Goal: Task Accomplishment & Management: Manage account settings

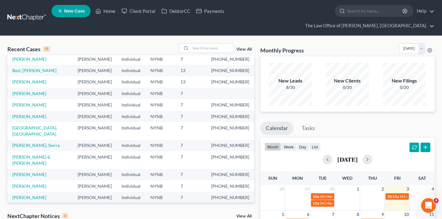
scroll to position [21, 0]
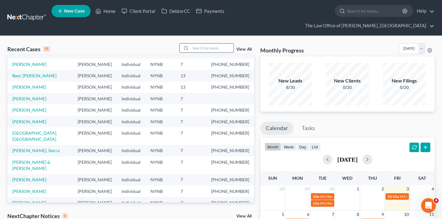
click at [220, 44] on input "search" at bounding box center [212, 48] width 43 height 9
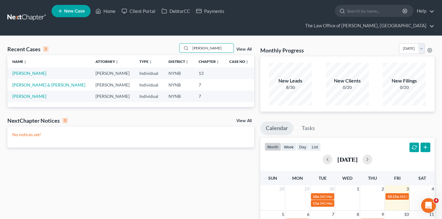
scroll to position [0, 0]
type input "craig"
click at [36, 71] on link "[PERSON_NAME]" at bounding box center [29, 73] width 34 height 5
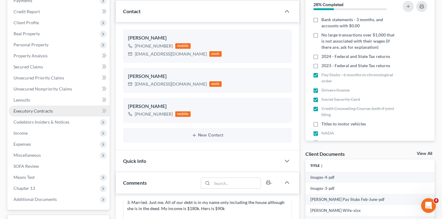
scroll to position [141, 0]
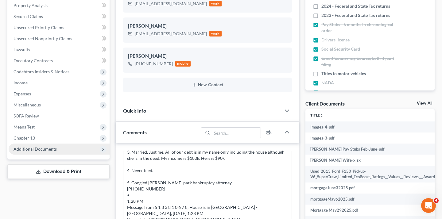
click at [36, 146] on span "Additional Documents" at bounding box center [35, 148] width 43 height 5
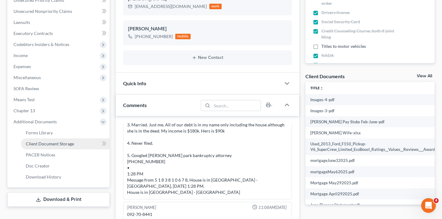
click at [66, 141] on span "Client Document Storage" at bounding box center [50, 143] width 48 height 5
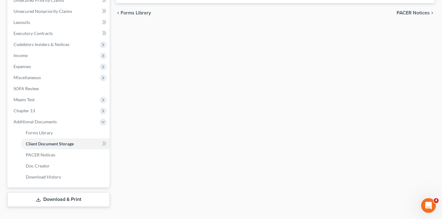
scroll to position [150, 0]
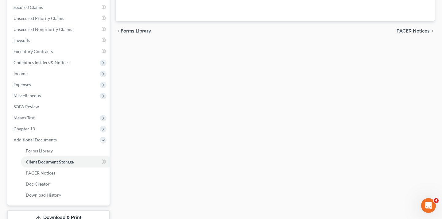
select select "1"
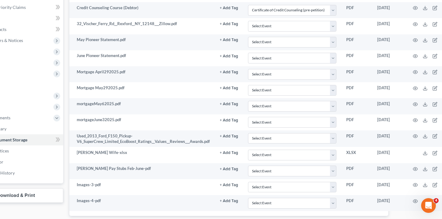
scroll to position [172, 61]
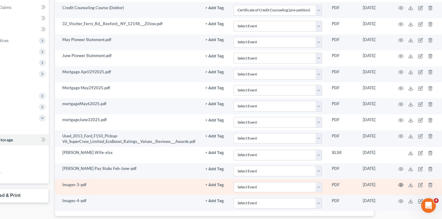
click at [373, 183] on icon "button" at bounding box center [400, 185] width 5 height 5
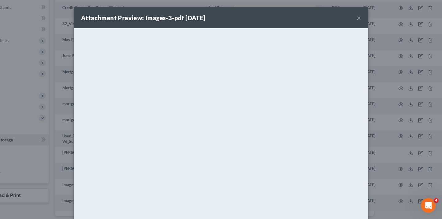
click at [359, 21] on button "×" at bounding box center [359, 17] width 4 height 7
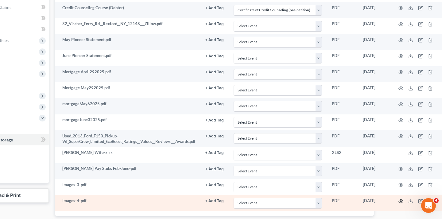
click at [373, 199] on icon "button" at bounding box center [400, 201] width 5 height 5
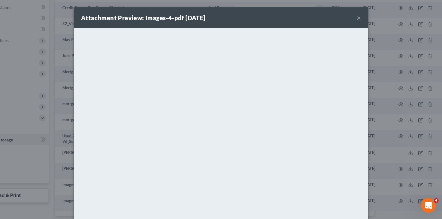
click at [358, 20] on button "×" at bounding box center [359, 17] width 4 height 7
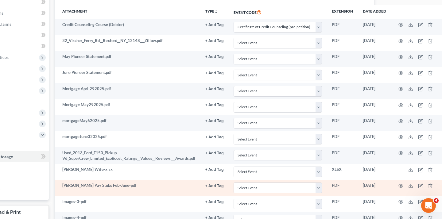
scroll to position [201, 61]
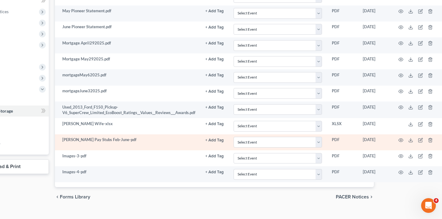
click at [373, 134] on td at bounding box center [417, 142] width 52 height 16
click at [373, 138] on icon "button" at bounding box center [400, 140] width 5 height 5
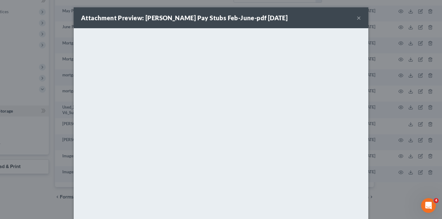
click at [356, 17] on div "Attachment Preview: Berndt Pay Stubs Feb-June-pdf 08/06/2025 ×" at bounding box center [221, 17] width 295 height 21
click at [360, 20] on button "×" at bounding box center [359, 17] width 4 height 7
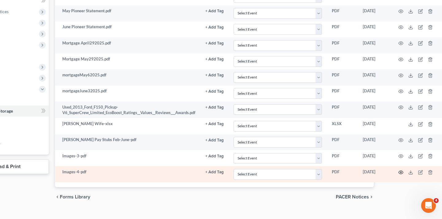
click at [373, 170] on icon "button" at bounding box center [400, 172] width 5 height 5
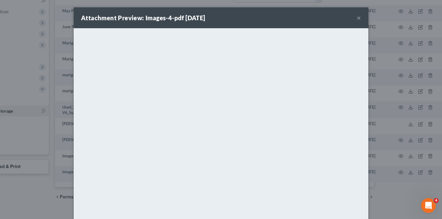
scroll to position [37, 0]
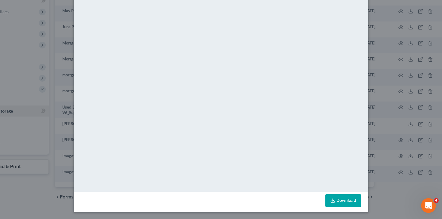
click at [37, 181] on div "Attachment Preview: Images-4-pdf 08/28/2025 × <object ng-attr-data='https://nex…" at bounding box center [221, 109] width 442 height 219
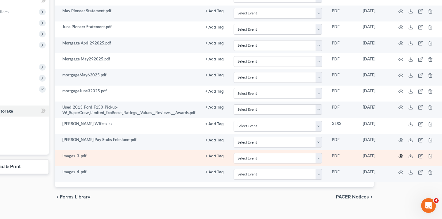
click at [373, 154] on icon "button" at bounding box center [400, 156] width 5 height 5
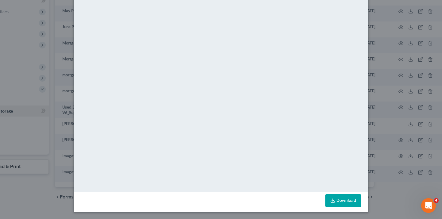
scroll to position [0, 0]
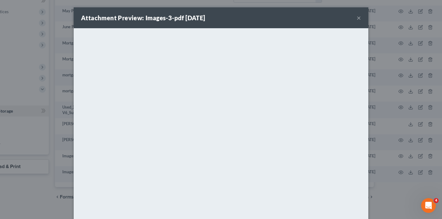
click at [358, 17] on button "×" at bounding box center [359, 17] width 4 height 7
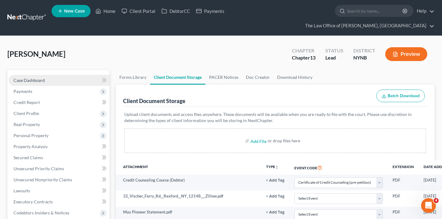
click at [46, 75] on link "Case Dashboard" at bounding box center [59, 80] width 101 height 11
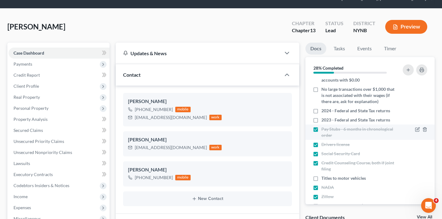
scroll to position [19, 0]
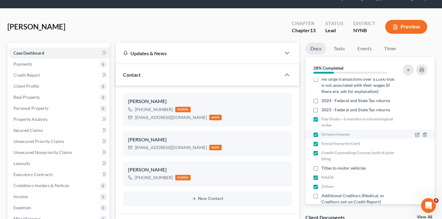
click at [321, 131] on label "Drivers license" at bounding box center [335, 134] width 28 height 6
click at [324, 131] on input "Drivers license" at bounding box center [326, 133] width 4 height 4
checkbox input "false"
click at [321, 141] on label "Social Security Card" at bounding box center [340, 144] width 39 height 6
click at [324, 141] on input "Social Security Card" at bounding box center [326, 143] width 4 height 4
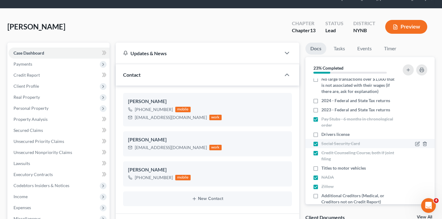
checkbox input "false"
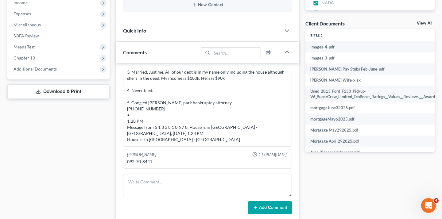
scroll to position [253, 0]
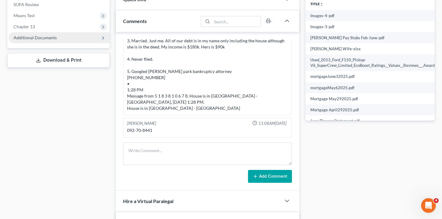
click at [63, 32] on span "Additional Documents" at bounding box center [59, 37] width 101 height 11
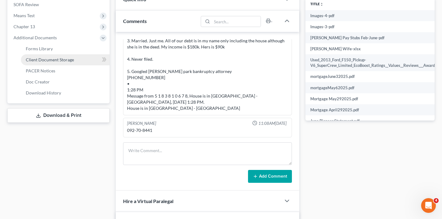
click at [69, 57] on span "Client Document Storage" at bounding box center [50, 59] width 48 height 5
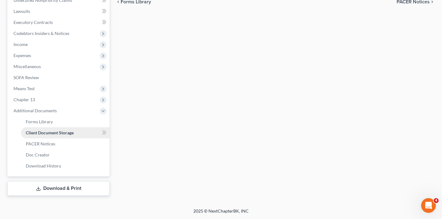
scroll to position [168, 0]
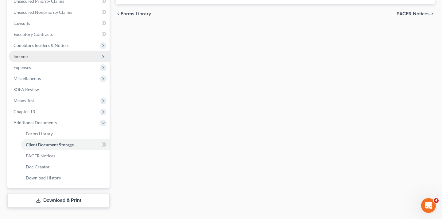
select select "1"
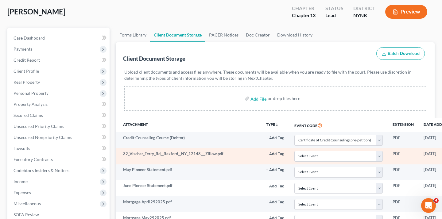
scroll to position [0, 0]
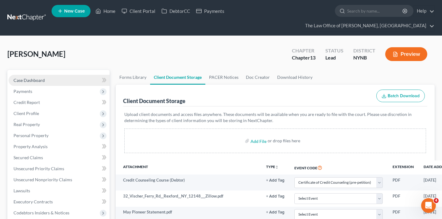
click at [71, 75] on link "Case Dashboard" at bounding box center [59, 80] width 101 height 11
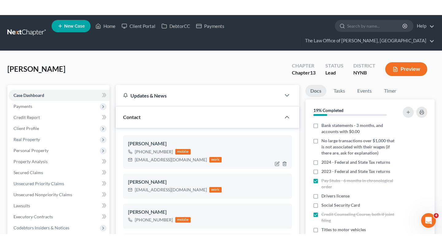
scroll to position [352, 0]
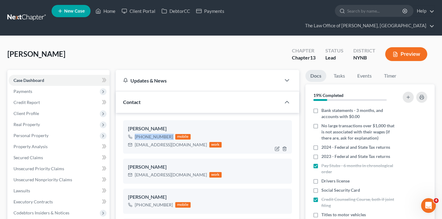
drag, startPoint x: 133, startPoint y: 126, endPoint x: 175, endPoint y: 126, distance: 41.4
click at [175, 133] on div "+1 (518) 381-0678 mobile" at bounding box center [175, 137] width 94 height 8
copy div "+1 (518) 381-0678"
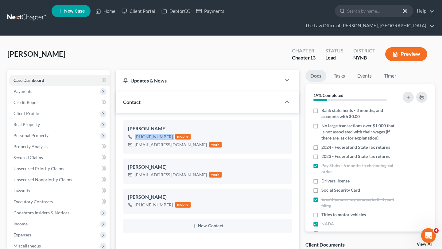
click at [25, 12] on link at bounding box center [26, 17] width 39 height 11
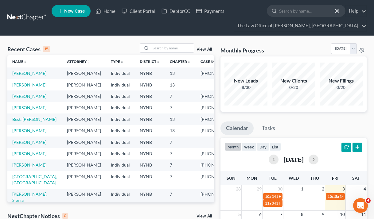
click at [32, 87] on link "[PERSON_NAME]" at bounding box center [29, 84] width 34 height 5
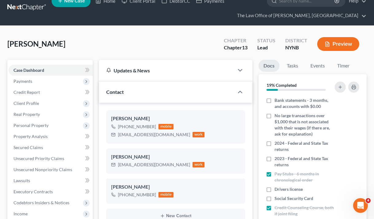
scroll to position [4, 0]
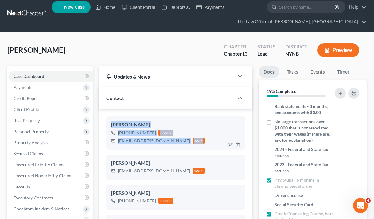
drag, startPoint x: 106, startPoint y: 122, endPoint x: 182, endPoint y: 142, distance: 78.1
click at [182, 142] on div "Craig Berndt +1 (518) 381-0678 mobile Craigberndt@geotab.com work" at bounding box center [175, 132] width 139 height 33
copy div "Craig Berndt +1 (518) 381-0678 mobile Craigberndt@geotab.com work"
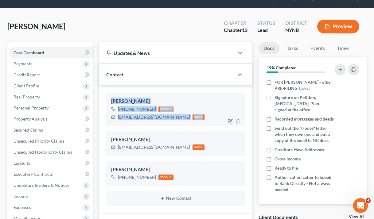
scroll to position [0, 0]
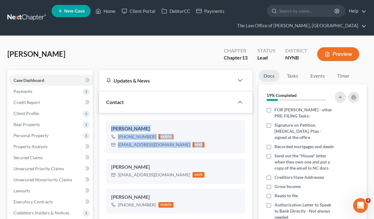
click at [34, 20] on link at bounding box center [26, 17] width 39 height 11
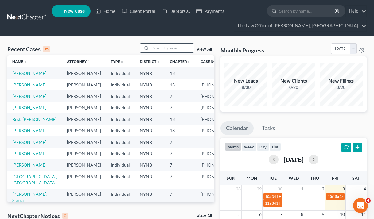
click at [154, 49] on input "search" at bounding box center [172, 48] width 43 height 9
paste input "[PERSON_NAME]"
type input "[PERSON_NAME]"
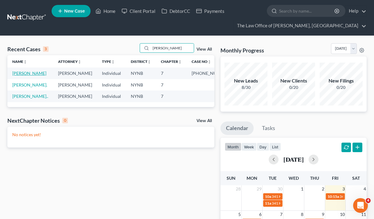
click at [25, 72] on link "[PERSON_NAME]" at bounding box center [29, 73] width 34 height 5
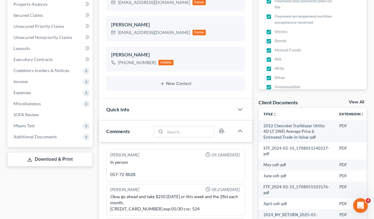
scroll to position [186, 0]
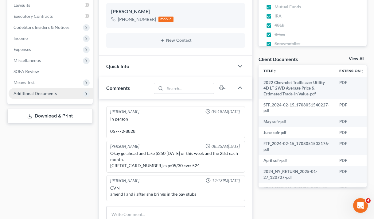
click at [67, 91] on span "Additional Documents" at bounding box center [51, 93] width 84 height 11
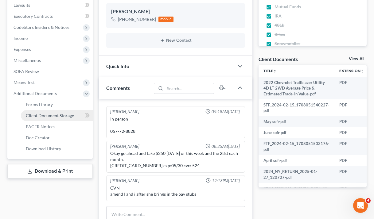
click at [63, 117] on span "Client Document Storage" at bounding box center [50, 115] width 48 height 5
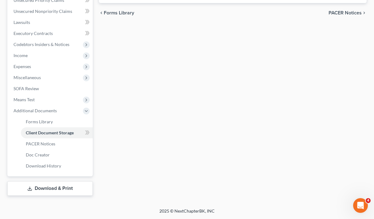
scroll to position [153, 0]
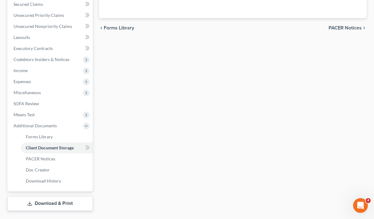
select select "1"
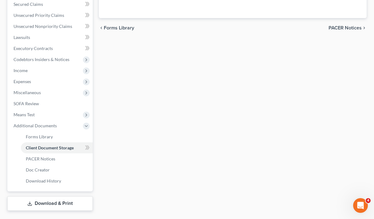
select select "1"
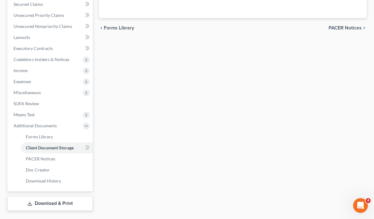
select select "1"
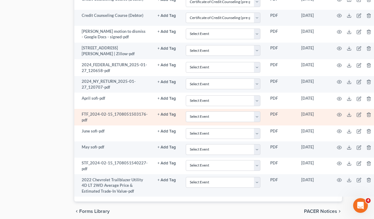
scroll to position [527, 25]
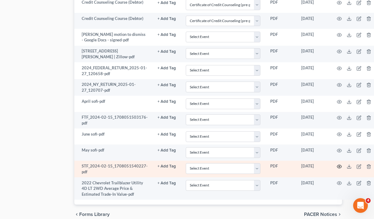
click at [340, 165] on icon "button" at bounding box center [339, 166] width 5 height 5
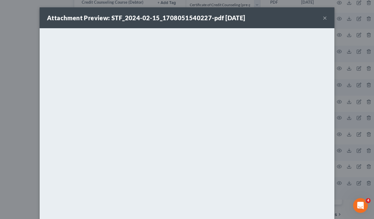
click at [324, 18] on button "×" at bounding box center [324, 17] width 4 height 7
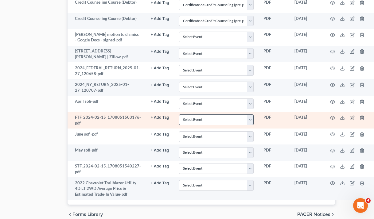
scroll to position [519, 31]
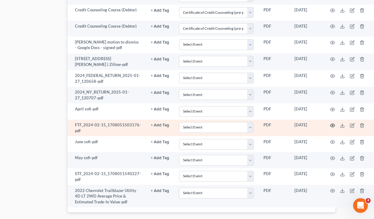
click at [331, 125] on icon "button" at bounding box center [332, 125] width 5 height 5
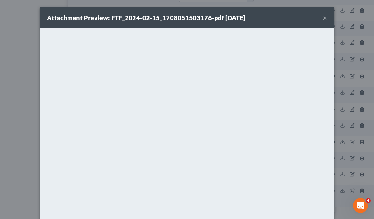
click at [326, 16] on button "×" at bounding box center [324, 17] width 4 height 7
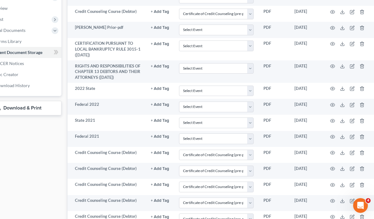
scroll to position [240, 31]
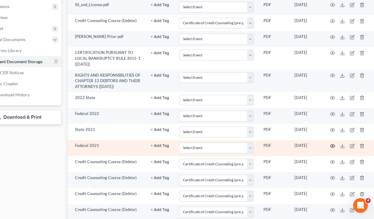
click at [330, 147] on icon "button" at bounding box center [332, 146] width 5 height 5
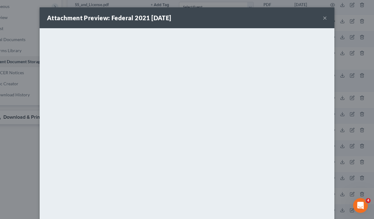
click at [322, 18] on button "×" at bounding box center [324, 17] width 4 height 7
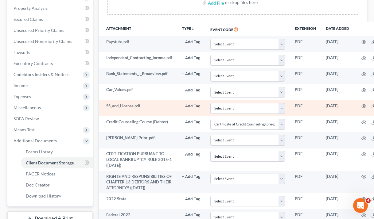
scroll to position [0, 0]
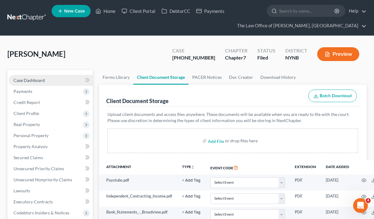
click at [55, 75] on link "Case Dashboard" at bounding box center [51, 80] width 84 height 11
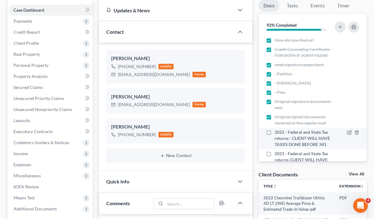
scroll to position [28, 0]
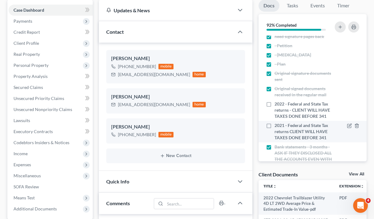
click at [274, 125] on label "2021 - Federal and State Tax returns CLIENT WILL HAVE TAXES DONE BEFORE 341" at bounding box center [304, 131] width 60 height 18
click at [277, 125] on input "2021 - Federal and State Tax returns CLIENT WILL HAVE TAXES DONE BEFORE 341" at bounding box center [279, 124] width 4 height 4
checkbox input "true"
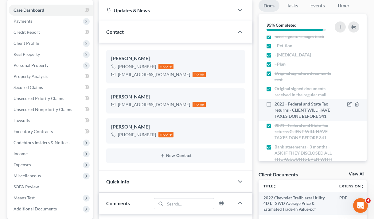
click at [274, 103] on label "2022 - Federal and State Tax returns - CLIENT WILL HAVE TAXES DONE BEFORE 341" at bounding box center [304, 110] width 60 height 18
click at [277, 103] on input "2022 - Federal and State Tax returns - CLIENT WILL HAVE TAXES DONE BEFORE 341" at bounding box center [279, 103] width 4 height 4
checkbox input "true"
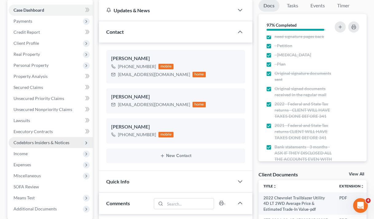
scroll to position [151, 0]
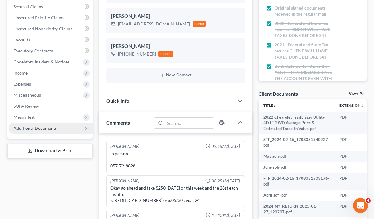
click at [56, 130] on span "Additional Documents" at bounding box center [51, 128] width 84 height 11
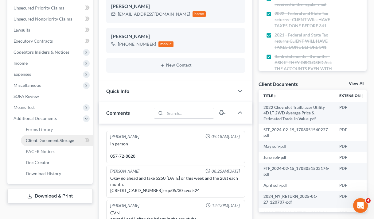
click at [65, 140] on span "Client Document Storage" at bounding box center [50, 140] width 48 height 5
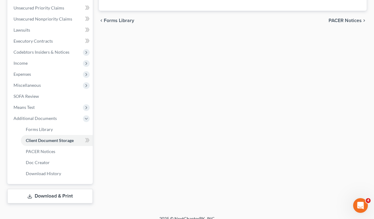
scroll to position [115, 0]
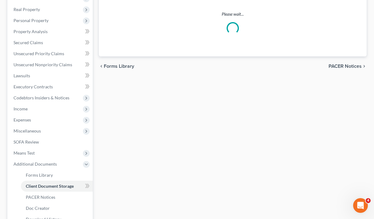
select select "1"
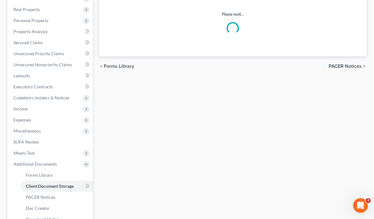
select select "1"
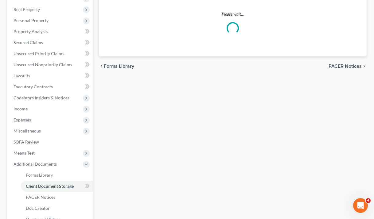
select select "1"
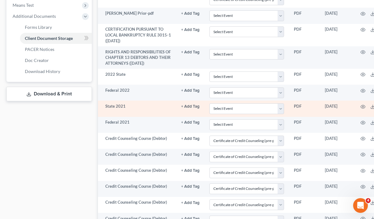
scroll to position [208, 1]
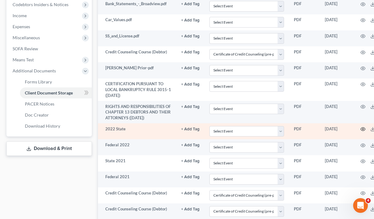
click at [362, 130] on icon "button" at bounding box center [362, 129] width 5 height 5
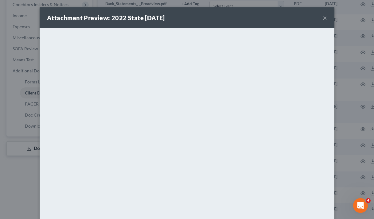
click at [325, 16] on button "×" at bounding box center [324, 17] width 4 height 7
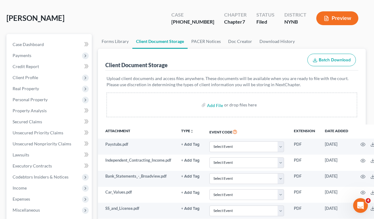
scroll to position [29, 1]
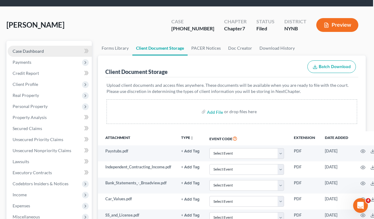
click at [61, 47] on link "Case Dashboard" at bounding box center [50, 51] width 84 height 11
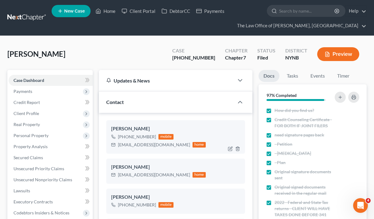
drag, startPoint x: 118, startPoint y: 137, endPoint x: 153, endPoint y: 137, distance: 35.9
click at [153, 137] on div "+1 (518) 944-6489 mobile" at bounding box center [158, 137] width 95 height 8
copy div "+1 (518) 944-6489"
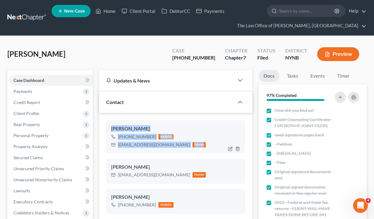
drag, startPoint x: 105, startPoint y: 127, endPoint x: 184, endPoint y: 151, distance: 82.1
click at [184, 151] on div "Jessica Hamlin +1 (518) 944-6489 mobile Jhamlin1230@yahoo.com home Jessica Haml…" at bounding box center [176, 177] width 154 height 128
copy div "Jessica Hamlin +1 (518) 944-6489 mobile Jhamlin1230@yahoo.com home"
click at [15, 18] on link at bounding box center [26, 17] width 39 height 11
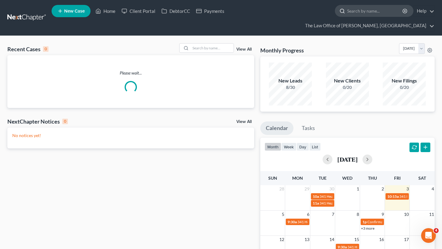
click at [347, 14] on input "search" at bounding box center [375, 10] width 56 height 11
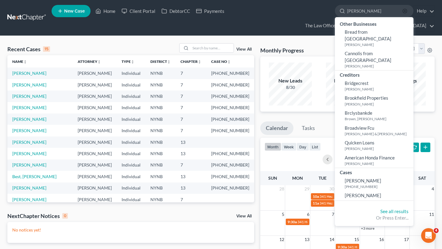
type input "brooke"
click at [402, 11] on icon "button" at bounding box center [404, 11] width 5 height 5
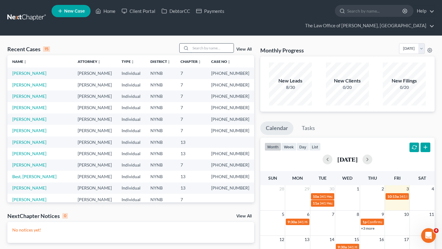
click at [211, 44] on input "search" at bounding box center [212, 48] width 43 height 9
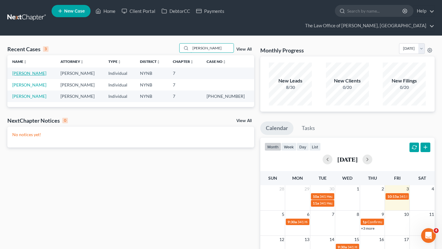
type input "brooke"
click at [32, 71] on link "Rangel, Brooke" at bounding box center [29, 73] width 34 height 5
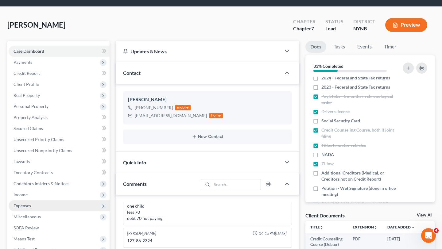
scroll to position [92, 0]
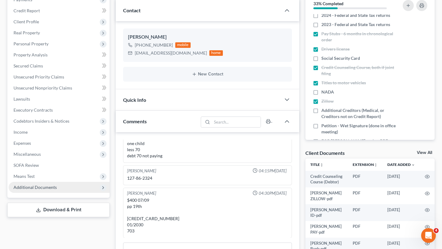
click at [34, 185] on span "Additional Documents" at bounding box center [35, 187] width 43 height 5
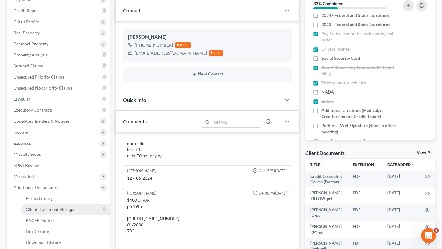
click at [53, 207] on span "Client Document Storage" at bounding box center [50, 209] width 48 height 5
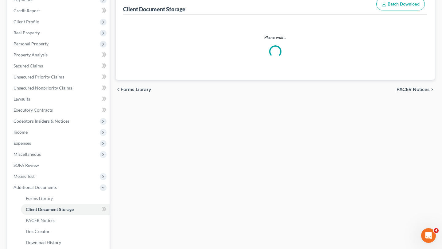
scroll to position [91, 0]
select select "1"
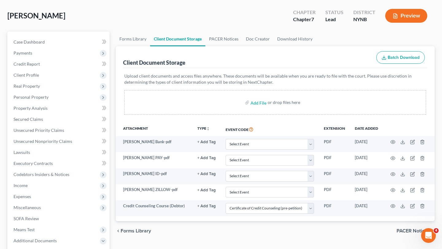
scroll to position [39, 0]
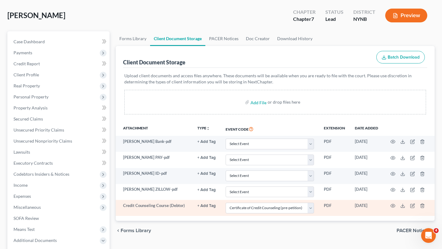
click at [389, 200] on td at bounding box center [409, 208] width 52 height 16
click at [392, 203] on icon "button" at bounding box center [392, 205] width 5 height 5
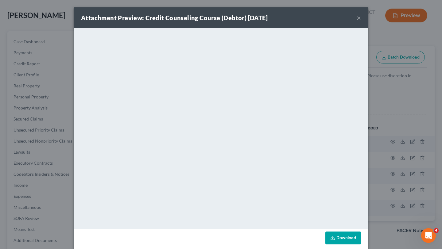
click at [362, 19] on div "Attachment Preview: Credit Counseling Course (Debtor) 07/18/2025 ×" at bounding box center [221, 17] width 295 height 21
click at [359, 19] on button "×" at bounding box center [359, 17] width 4 height 7
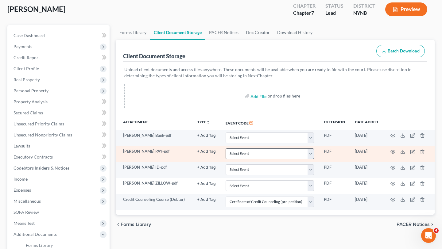
scroll to position [42, 0]
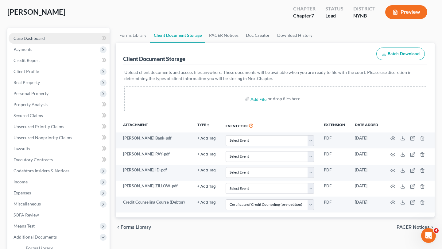
click at [63, 33] on link "Case Dashboard" at bounding box center [59, 38] width 101 height 11
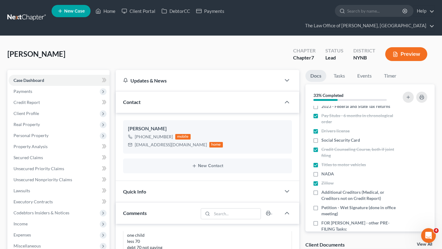
scroll to position [49, 0]
drag, startPoint x: 134, startPoint y: 126, endPoint x: 171, endPoint y: 126, distance: 37.1
click at [171, 133] on div "+1 (518) 243-9685 mobile" at bounding box center [175, 137] width 95 height 8
copy div "+1 (518) 243-9685"
click at [132, 120] on div "Brooke Rangel +1 (518) 243-9685 mobile Rangeb@alumni.sage.edu home" at bounding box center [207, 136] width 169 height 33
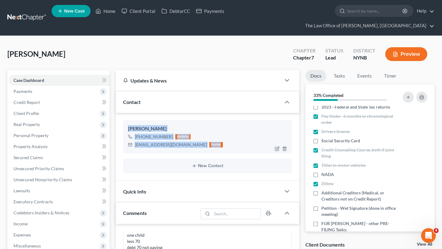
drag, startPoint x: 123, startPoint y: 117, endPoint x: 206, endPoint y: 135, distance: 85.7
click at [206, 135] on div "Brooke Rangel +1 (518) 243-9685 mobile Rangeb@alumni.sage.edu home" at bounding box center [207, 136] width 169 height 33
copy div "Brooke Rangel +1 (518) 243-9685 mobile Rangeb@alumni.sage.edu home"
click at [22, 15] on link at bounding box center [26, 17] width 39 height 11
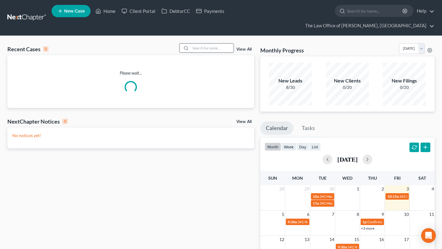
click at [203, 44] on input "search" at bounding box center [212, 48] width 43 height 9
paste input "[PERSON_NAME] & [PERSON_NAME]"
type input "[PERSON_NAME] & [PERSON_NAME]"
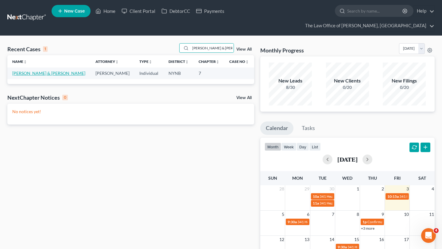
click at [46, 71] on link "[PERSON_NAME] & [PERSON_NAME]" at bounding box center [48, 73] width 73 height 5
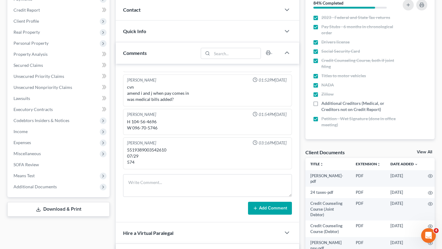
scroll to position [124, 0]
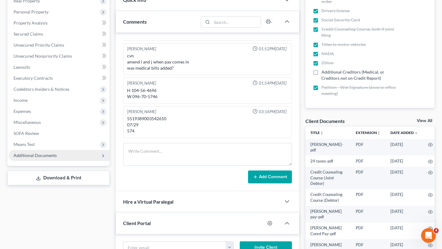
click at [73, 150] on span "Additional Documents" at bounding box center [59, 155] width 101 height 11
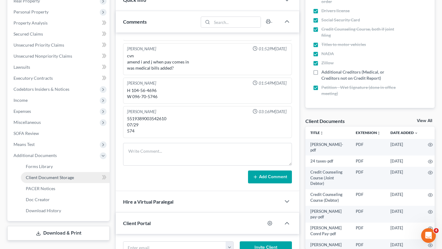
click at [66, 175] on span "Client Document Storage" at bounding box center [50, 177] width 48 height 5
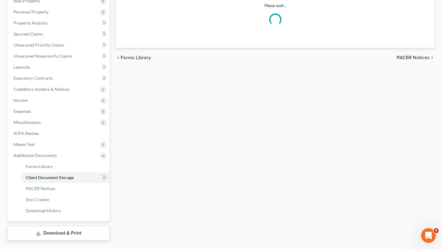
scroll to position [122, 0]
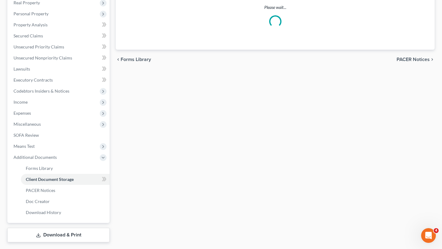
select select "1"
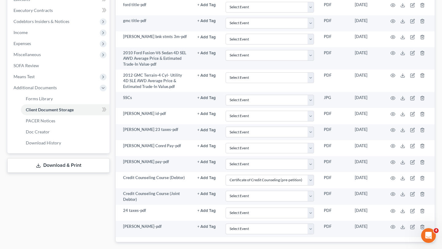
scroll to position [200, 0]
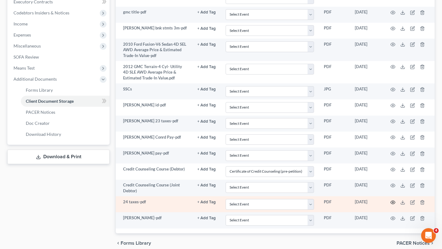
click at [391, 200] on icon "button" at bounding box center [392, 202] width 5 height 5
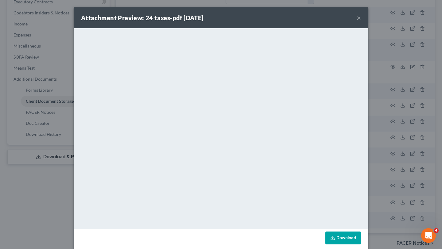
click at [357, 17] on button "×" at bounding box center [359, 17] width 4 height 7
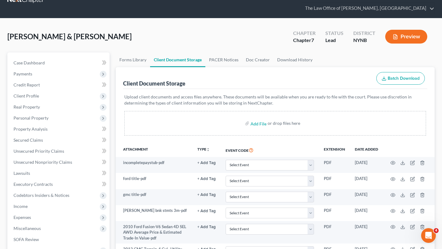
scroll to position [12, 0]
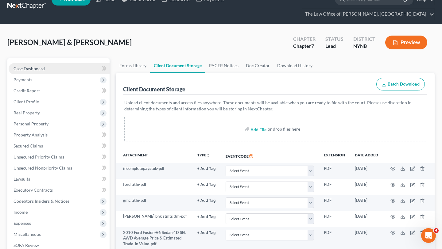
click at [63, 63] on link "Case Dashboard" at bounding box center [59, 68] width 101 height 11
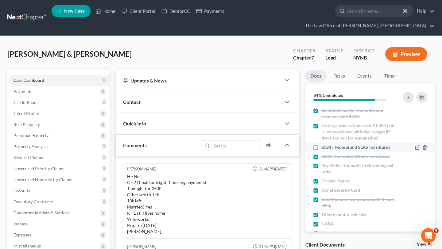
scroll to position [74, 0]
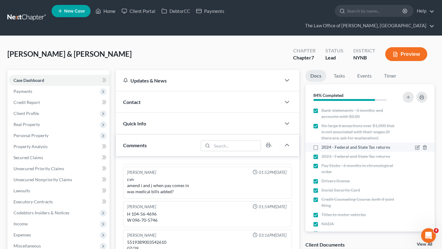
click at [321, 144] on label "2024 - Federal and State Tax returns" at bounding box center [355, 147] width 69 height 6
click at [324, 144] on input "2024 - Federal and State Tax returns" at bounding box center [326, 146] width 4 height 4
checkbox input "true"
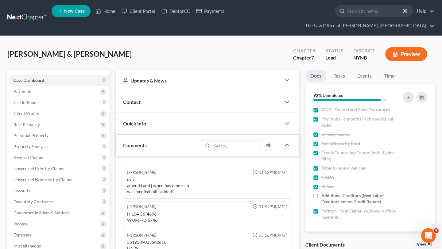
scroll to position [103, 0]
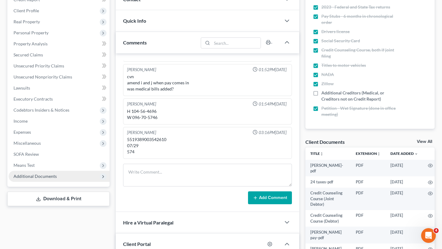
click at [68, 171] on span "Additional Documents" at bounding box center [59, 176] width 101 height 11
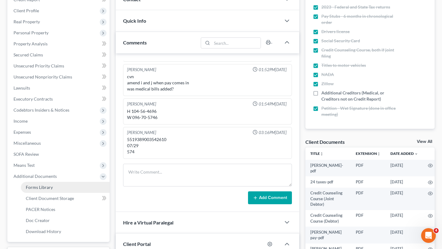
click at [77, 182] on link "Forms Library" at bounding box center [65, 187] width 89 height 11
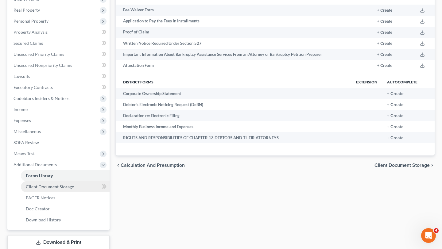
scroll to position [121, 0]
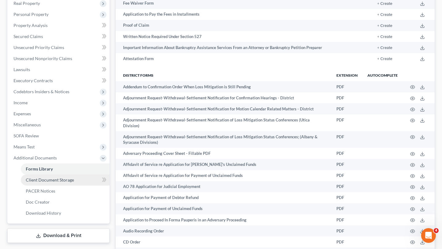
click at [69, 177] on span "Client Document Storage" at bounding box center [50, 179] width 48 height 5
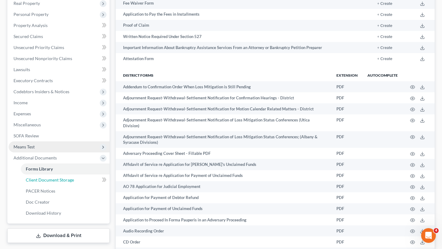
select select "1"
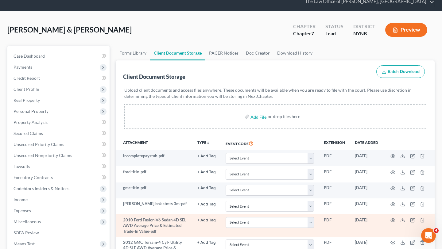
scroll to position [8, 0]
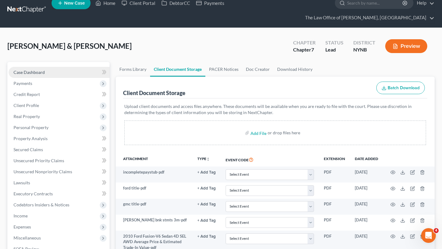
click at [43, 67] on link "Case Dashboard" at bounding box center [59, 72] width 101 height 11
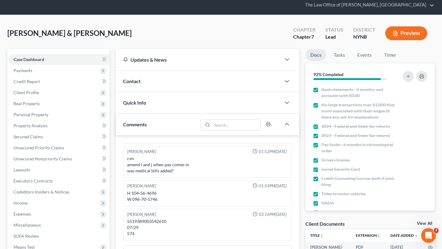
scroll to position [217, 0]
click at [150, 71] on div "Contact" at bounding box center [198, 81] width 165 height 21
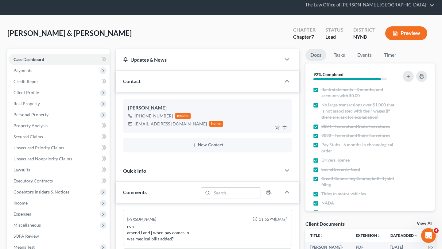
click at [124, 99] on div "Walter Conrad +1 (518) 902-0876 mobile wconrad3@nycaprr.com home" at bounding box center [207, 115] width 169 height 33
drag, startPoint x: 171, startPoint y: 104, endPoint x: 135, endPoint y: 104, distance: 36.2
click at [135, 112] on div "+1 (518) 902-0876 mobile" at bounding box center [175, 116] width 95 height 8
copy div "+1 (518) 902-0876"
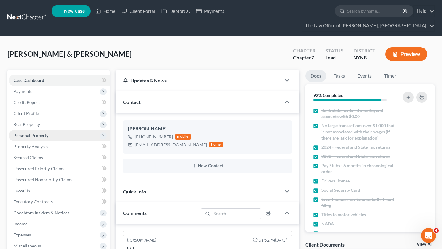
scroll to position [112, 0]
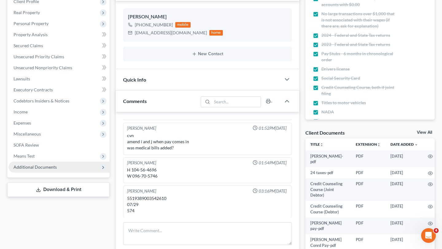
click at [69, 162] on span "Additional Documents" at bounding box center [59, 167] width 101 height 11
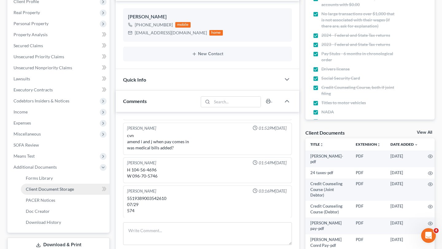
click at [89, 184] on link "Client Document Storage" at bounding box center [65, 189] width 89 height 11
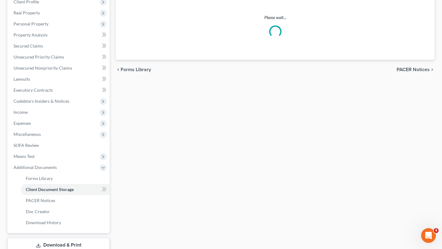
scroll to position [94, 0]
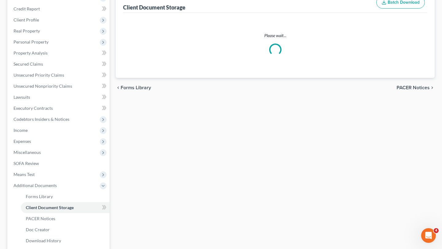
select select "1"
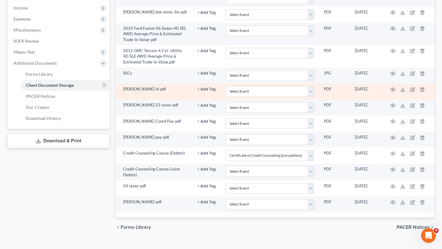
scroll to position [0, 0]
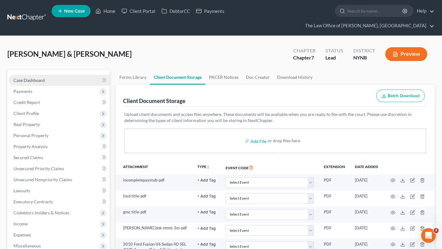
click at [67, 75] on link "Case Dashboard" at bounding box center [59, 80] width 101 height 11
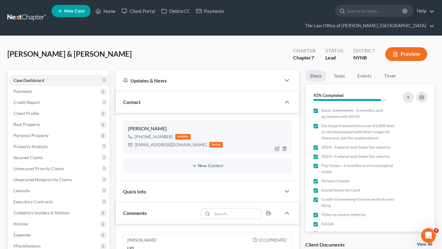
scroll to position [217, 0]
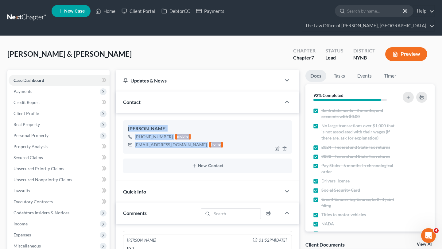
drag, startPoint x: 122, startPoint y: 114, endPoint x: 195, endPoint y: 140, distance: 77.3
click at [195, 140] on div "Walter Conrad +1 (518) 902-0876 mobile wconrad3@nycaprr.com home New Contact" at bounding box center [207, 147] width 183 height 68
copy div "Walter Conrad +1 (518) 902-0876 mobile wconrad3@nycaprr.com home"
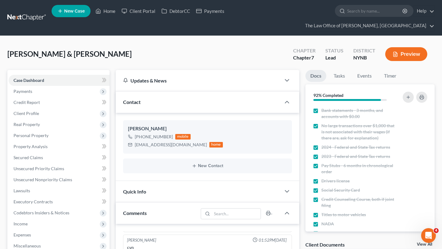
click at [25, 6] on nav "Home New Case Client Portal DebtorCC Payments The Law Office of Christiaan Van …" at bounding box center [221, 18] width 442 height 36
click at [37, 12] on link at bounding box center [26, 17] width 39 height 11
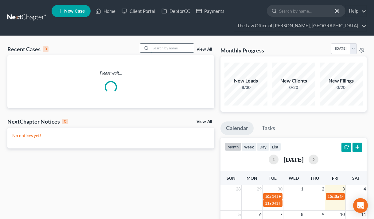
click at [173, 47] on input "search" at bounding box center [172, 48] width 43 height 9
paste input "[PERSON_NAME] & [PERSON_NAME]"
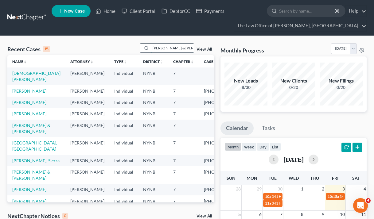
type input "[PERSON_NAME] & [PERSON_NAME]"
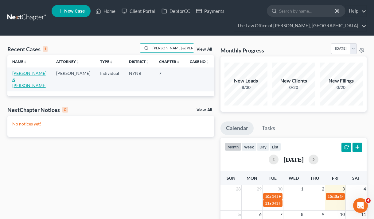
click at [32, 75] on link "[PERSON_NAME] & [PERSON_NAME]" at bounding box center [29, 79] width 34 height 17
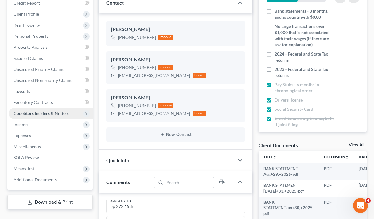
scroll to position [127, 0]
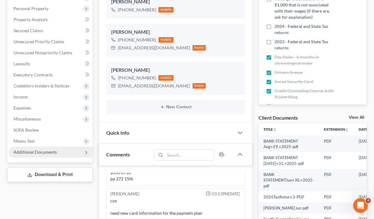
click at [45, 149] on span "Additional Documents" at bounding box center [35, 151] width 43 height 5
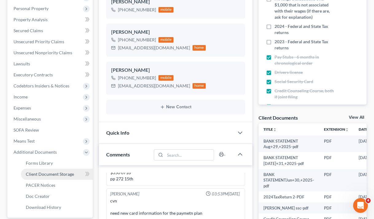
click at [74, 173] on link "Client Document Storage" at bounding box center [57, 174] width 72 height 11
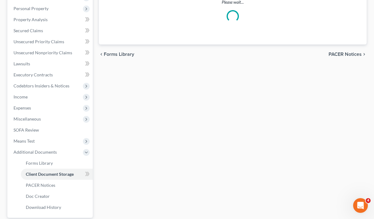
scroll to position [77, 0]
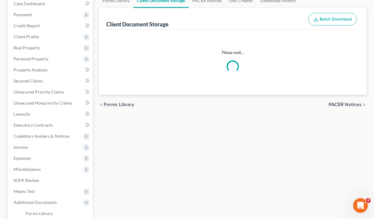
select select "1"
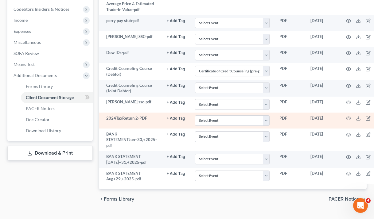
scroll to position [204, 14]
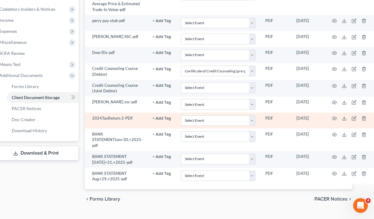
click at [329, 123] on td at bounding box center [350, 121] width 52 height 16
click at [332, 121] on icon "button" at bounding box center [334, 118] width 5 height 5
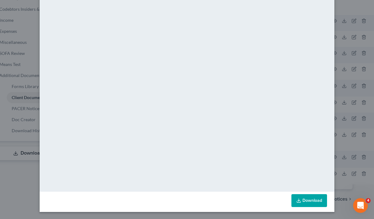
scroll to position [0, 0]
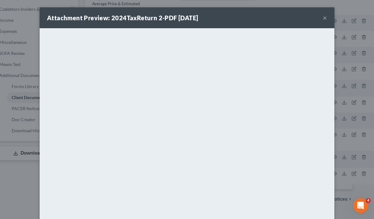
click at [326, 18] on button "×" at bounding box center [324, 17] width 4 height 7
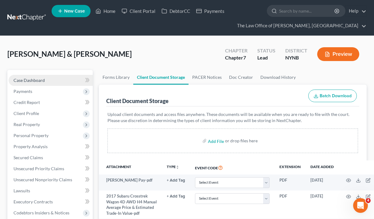
click at [58, 79] on link "Case Dashboard" at bounding box center [51, 80] width 84 height 11
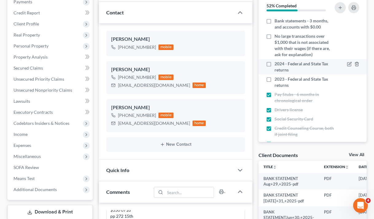
scroll to position [953, 0]
click at [274, 63] on label "2024 - Federal and State Tax returns" at bounding box center [304, 67] width 60 height 12
click at [277, 63] on input "2024 - Federal and State Tax returns" at bounding box center [279, 63] width 4 height 4
checkbox input "true"
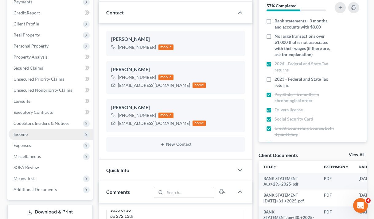
scroll to position [142, 0]
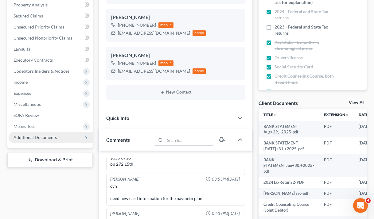
click at [49, 138] on span "Additional Documents" at bounding box center [35, 137] width 43 height 5
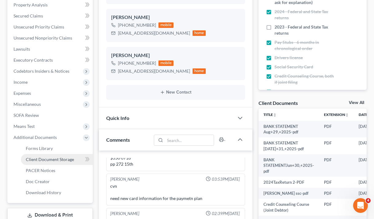
click at [61, 160] on span "Client Document Storage" at bounding box center [50, 159] width 48 height 5
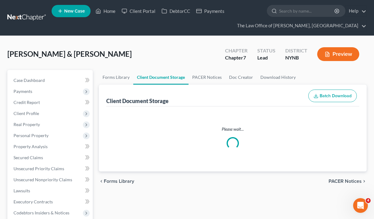
select select "1"
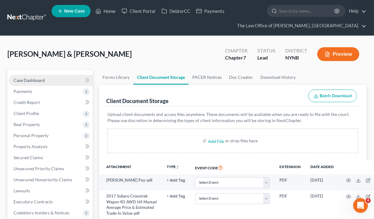
click at [59, 77] on link "Case Dashboard" at bounding box center [51, 80] width 84 height 11
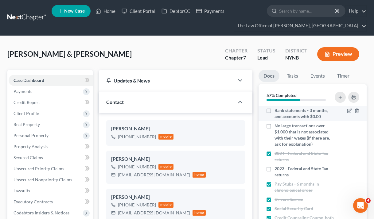
scroll to position [953, 0]
click at [274, 110] on label "Bank statements - 3 months, and accounts with $0.00" at bounding box center [304, 113] width 60 height 12
click at [277, 110] on input "Bank statements - 3 months, and accounts with $0.00" at bounding box center [279, 109] width 4 height 4
checkbox input "true"
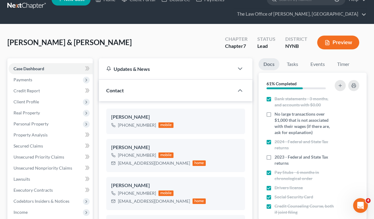
scroll to position [13, 0]
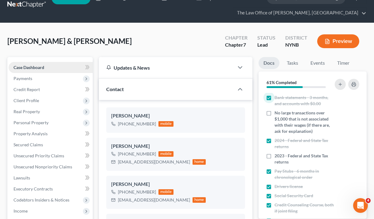
click at [50, 67] on link "Case Dashboard" at bounding box center [51, 67] width 84 height 11
drag, startPoint x: 106, startPoint y: 113, endPoint x: 134, endPoint y: 120, distance: 29.0
click at [135, 120] on div "[PERSON_NAME] [PHONE_NUMBER] mobile" at bounding box center [175, 119] width 139 height 25
click at [106, 128] on div "[PERSON_NAME] [PHONE_NUMBER] mobile [PERSON_NAME] [PHONE_NUMBER] mobile [EMAIL_…" at bounding box center [176, 168] width 154 height 136
drag, startPoint x: 116, startPoint y: 123, endPoint x: 157, endPoint y: 125, distance: 40.5
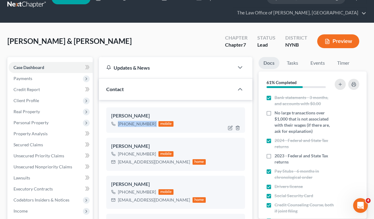
click at [157, 125] on div "[PHONE_NUMBER] mobile" at bounding box center [142, 124] width 63 height 8
copy div "[PHONE_NUMBER]"
drag, startPoint x: 117, startPoint y: 153, endPoint x: 157, endPoint y: 155, distance: 39.7
click at [157, 155] on div "[PHONE_NUMBER] mobile" at bounding box center [158, 154] width 95 height 8
copy div "[PHONE_NUMBER]"
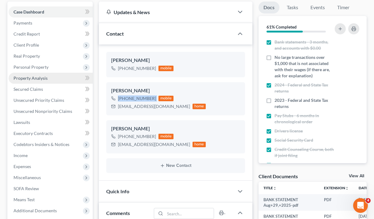
scroll to position [112, 0]
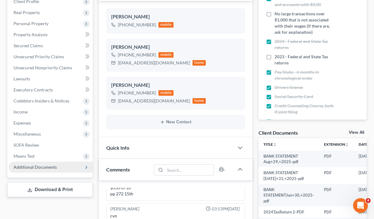
click at [47, 168] on span "Additional Documents" at bounding box center [35, 166] width 43 height 5
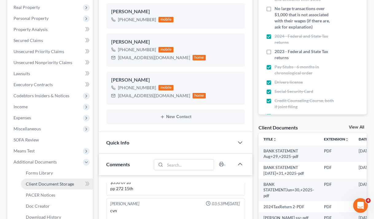
click at [51, 180] on link "Client Document Storage" at bounding box center [57, 184] width 72 height 11
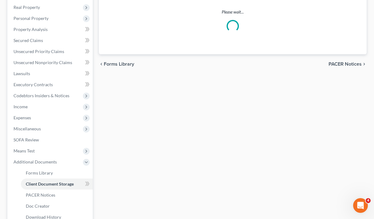
scroll to position [117, 0]
select select "1"
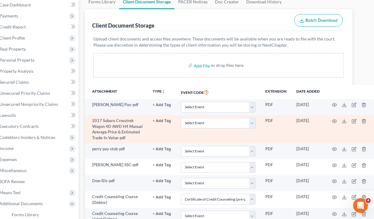
scroll to position [75, 14]
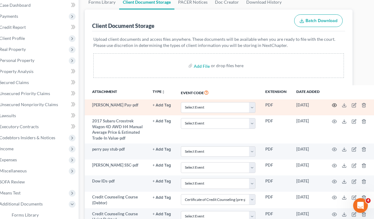
click at [334, 106] on icon "button" at bounding box center [334, 105] width 5 height 5
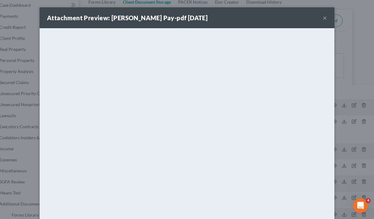
click at [327, 19] on div "Attachment Preview: Robyn Dow Pay-pdf 07/17/2025 ×" at bounding box center [187, 17] width 295 height 21
click at [326, 16] on button "×" at bounding box center [324, 17] width 4 height 7
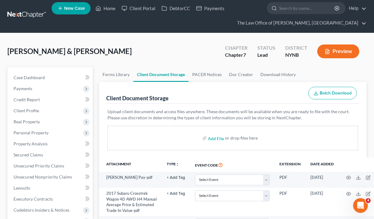
scroll to position [0, 0]
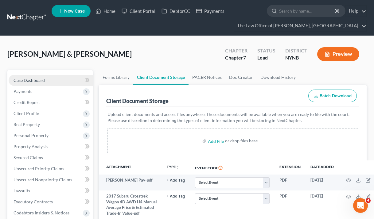
click at [41, 76] on link "Case Dashboard" at bounding box center [51, 80] width 84 height 11
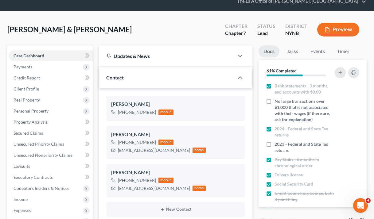
scroll to position [25, 0]
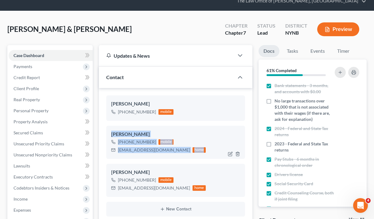
drag, startPoint x: 109, startPoint y: 134, endPoint x: 205, endPoint y: 155, distance: 98.7
click at [205, 155] on div "Perry Dow Jr +1 (518) 879-6550 mobile Mrbinks609@yahoo.com home" at bounding box center [175, 142] width 139 height 33
copy div "Perry Dow Jr +1 (518) 879-6550 mobile Mrbinks609@yahoo.com home"
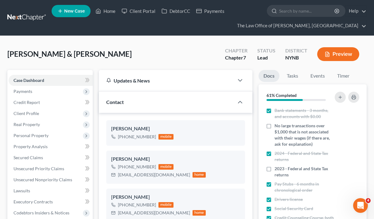
click at [23, 9] on nav "Home New Case Client Portal DebtorCC Payments The Law Office of Christiaan Van …" at bounding box center [187, 18] width 374 height 36
click at [25, 16] on link at bounding box center [26, 17] width 39 height 11
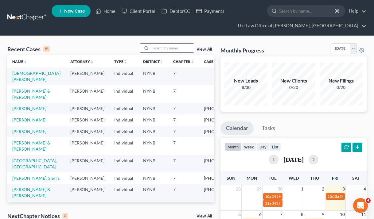
click at [160, 48] on input "search" at bounding box center [172, 48] width 43 height 9
paste input "Tok, Halil"
type input "Tok, Halil"
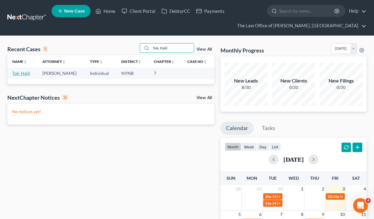
click at [25, 72] on link "Tok, Halil" at bounding box center [21, 73] width 18 height 5
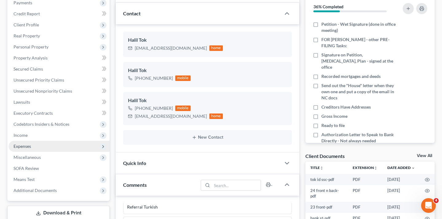
scroll to position [119, 0]
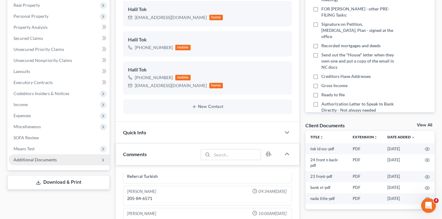
click at [48, 157] on span "Additional Documents" at bounding box center [35, 159] width 43 height 5
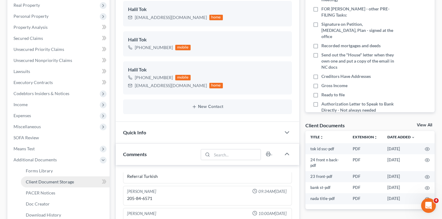
click at [71, 176] on link "Client Document Storage" at bounding box center [65, 181] width 89 height 11
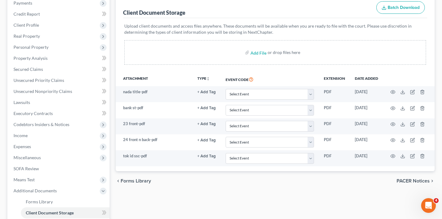
scroll to position [88, 0]
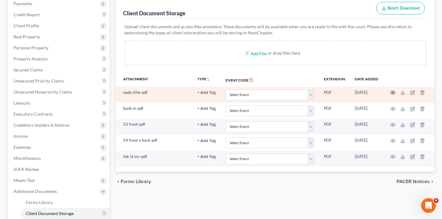
click at [373, 90] on icon "button" at bounding box center [392, 92] width 5 height 5
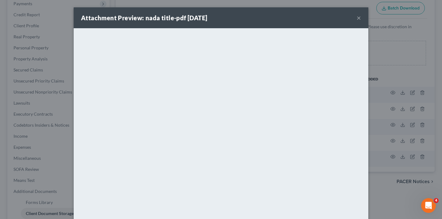
click at [358, 21] on button "×" at bounding box center [359, 17] width 4 height 7
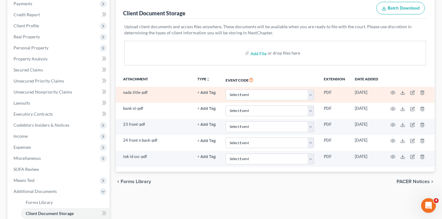
scroll to position [0, 0]
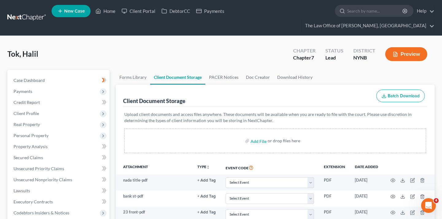
click at [21, 12] on link at bounding box center [26, 17] width 39 height 11
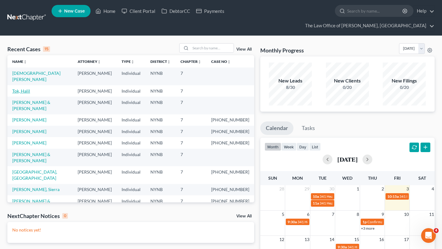
click at [27, 88] on link "Tok, Halil" at bounding box center [21, 90] width 18 height 5
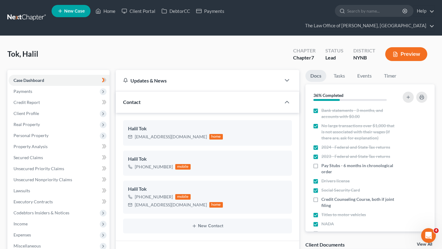
scroll to position [377, 0]
drag, startPoint x: 133, startPoint y: 154, endPoint x: 177, endPoint y: 154, distance: 43.9
click at [177, 163] on div "[PHONE_NUMBER] mobile" at bounding box center [159, 167] width 63 height 8
click at [154, 164] on div "+1 (518) 410-0202" at bounding box center [154, 167] width 38 height 6
drag, startPoint x: 135, startPoint y: 156, endPoint x: 170, endPoint y: 157, distance: 35.0
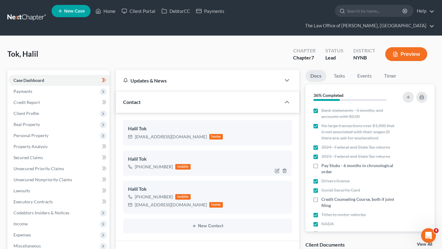
click at [170, 164] on div "+1 (518) 410-0202" at bounding box center [154, 167] width 38 height 6
copy div "+1 (518) 410-0202"
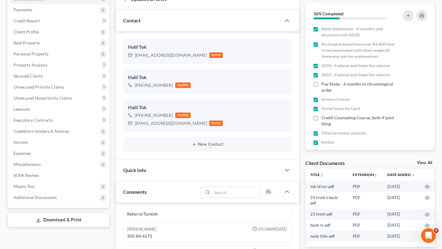
scroll to position [101, 0]
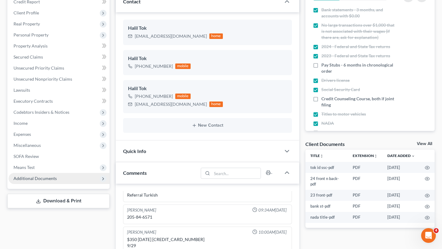
click at [80, 173] on span "Additional Documents" at bounding box center [59, 178] width 101 height 11
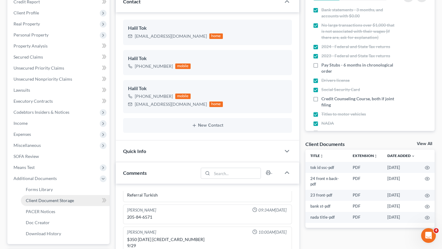
click at [68, 198] on span "Client Document Storage" at bounding box center [50, 200] width 48 height 5
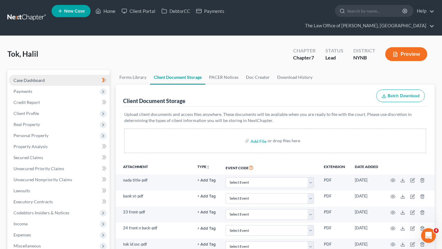
click at [68, 75] on link "Case Dashboard" at bounding box center [59, 80] width 101 height 11
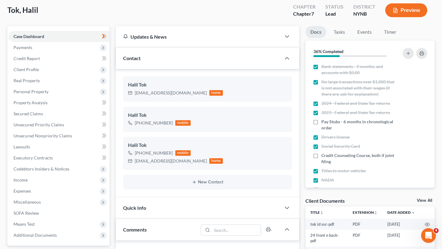
scroll to position [84, 0]
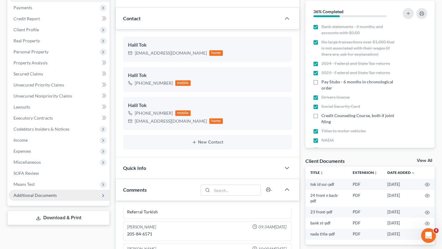
click at [82, 190] on span "Additional Documents" at bounding box center [59, 195] width 101 height 11
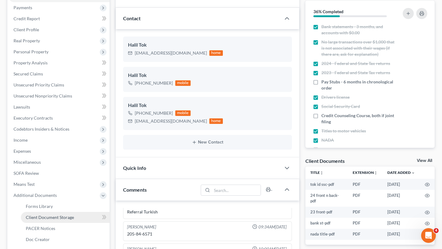
click at [68, 215] on span "Client Document Storage" at bounding box center [50, 217] width 48 height 5
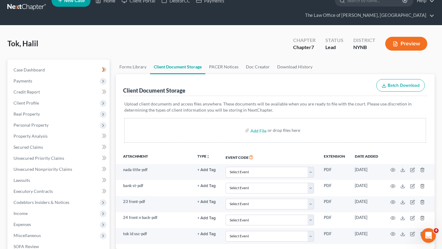
scroll to position [12, 0]
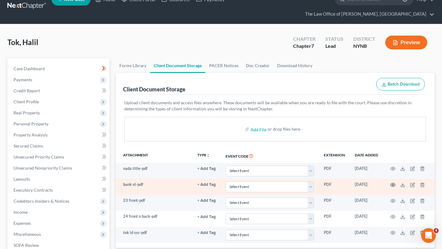
click at [394, 183] on icon "button" at bounding box center [392, 185] width 5 height 5
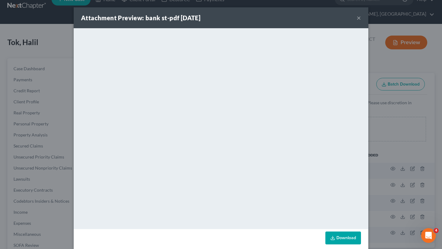
click at [361, 17] on div "Attachment Preview: bank st-pdf 09/08/2025 ×" at bounding box center [221, 17] width 295 height 21
click at [360, 17] on button "×" at bounding box center [359, 17] width 4 height 7
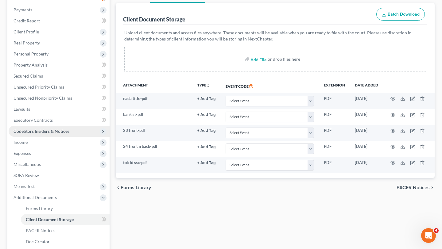
scroll to position [127, 0]
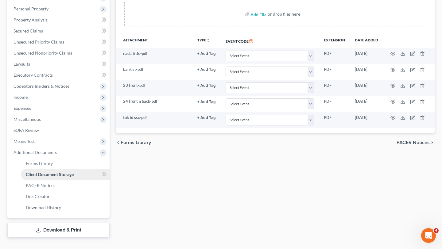
click at [76, 169] on link "Client Document Storage" at bounding box center [65, 174] width 89 height 11
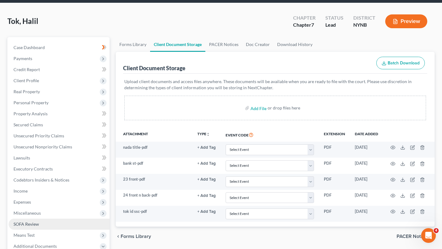
scroll to position [17, 0]
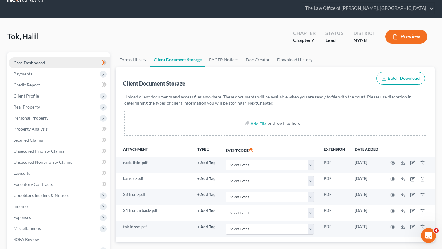
click at [71, 57] on link "Case Dashboard" at bounding box center [59, 62] width 101 height 11
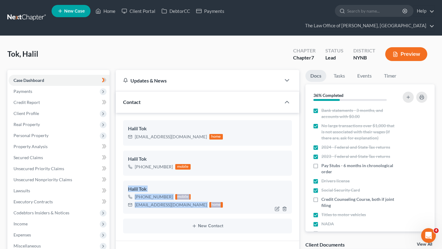
drag, startPoint x: 126, startPoint y: 175, endPoint x: 193, endPoint y: 195, distance: 70.1
click at [193, 195] on div "Halil Tok +1 (518) 410-0202 mobile haliltok46@gmail.com home" at bounding box center [207, 197] width 169 height 33
copy div "Halil Tok +1 (518) 410-0202 mobile haliltok46@gmail.com home"
click at [21, 12] on link at bounding box center [26, 17] width 39 height 11
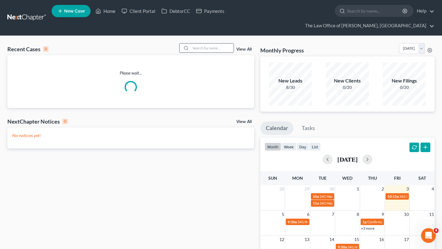
click at [216, 44] on input "search" at bounding box center [212, 48] width 43 height 9
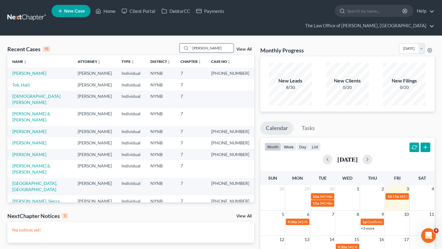
type input "[PERSON_NAME]"
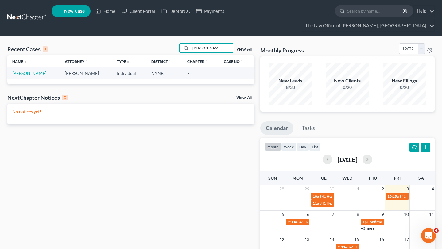
click at [29, 71] on link "[PERSON_NAME]" at bounding box center [29, 73] width 34 height 5
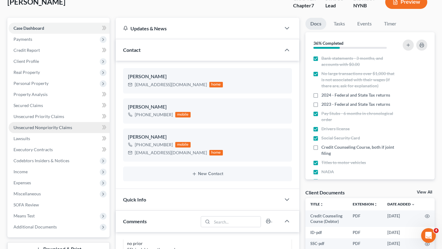
scroll to position [163, 0]
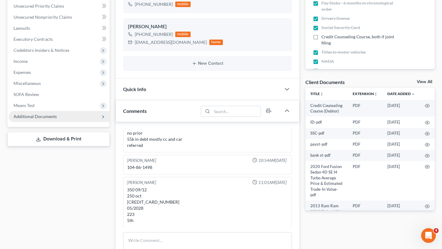
click at [72, 111] on span "Additional Documents" at bounding box center [59, 116] width 101 height 11
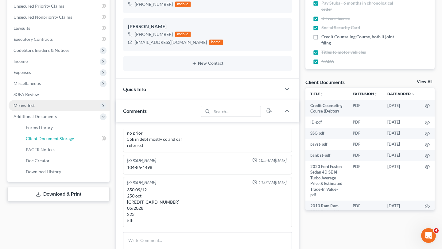
click at [71, 136] on span "Client Document Storage" at bounding box center [50, 138] width 48 height 5
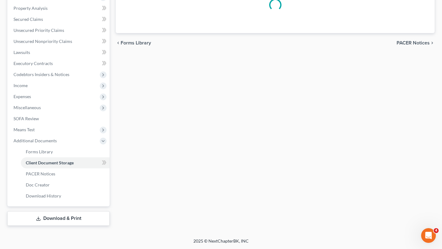
scroll to position [126, 0]
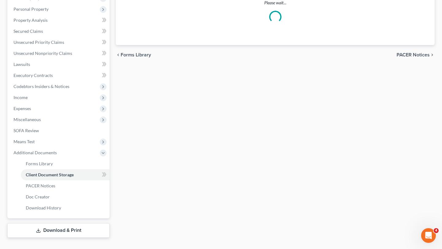
select select "1"
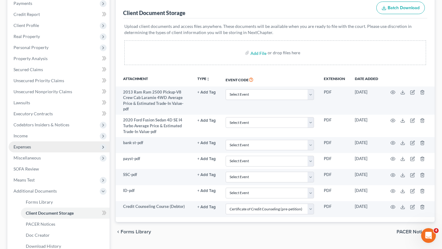
scroll to position [0, 0]
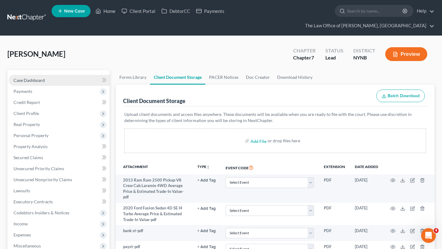
click at [49, 75] on link "Case Dashboard" at bounding box center [59, 80] width 101 height 11
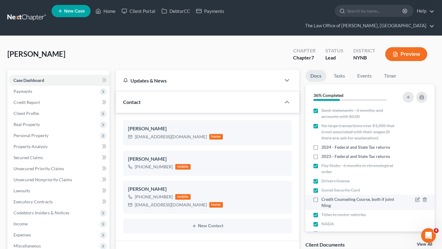
scroll to position [377, 0]
click at [321, 196] on label "Credit Counseling Course, both if joint filing" at bounding box center [359, 202] width 76 height 12
click at [324, 196] on input "Credit Counseling Course, both if joint filing" at bounding box center [326, 198] width 4 height 4
checkbox input "true"
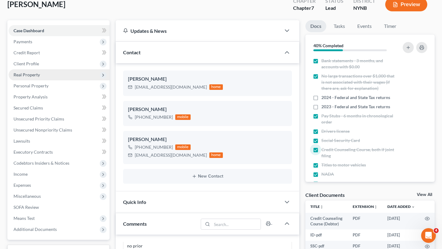
scroll to position [100, 0]
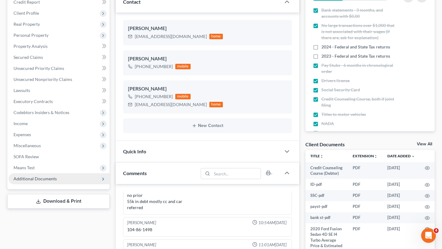
click at [43, 173] on span "Additional Documents" at bounding box center [59, 178] width 101 height 11
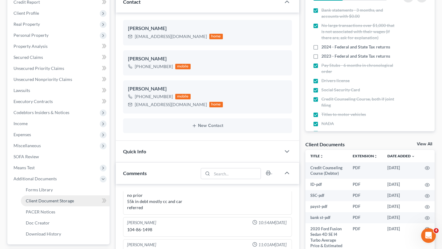
click at [48, 198] on span "Client Document Storage" at bounding box center [50, 200] width 48 height 5
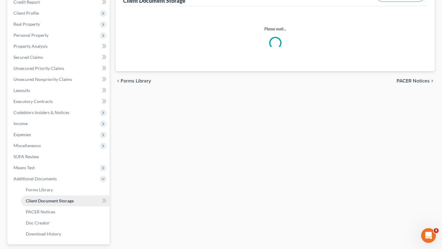
scroll to position [100, 0]
select select "1"
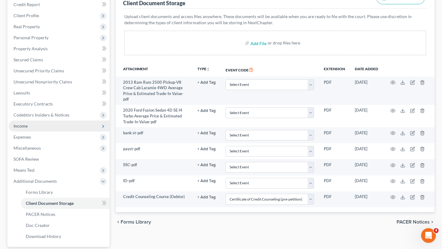
scroll to position [0, 0]
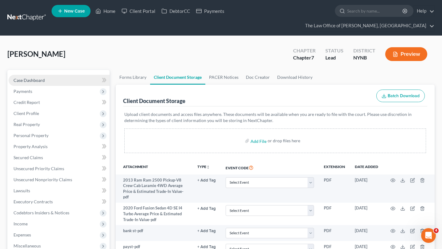
click at [62, 75] on link "Case Dashboard" at bounding box center [59, 80] width 101 height 11
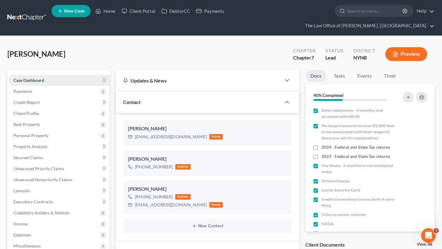
scroll to position [377, 0]
drag, startPoint x: 135, startPoint y: 155, endPoint x: 170, endPoint y: 156, distance: 35.3
click at [170, 164] on div "[PHONE_NUMBER]" at bounding box center [154, 167] width 38 height 6
copy div "[PHONE_NUMBER]"
click at [119, 170] on div "[PERSON_NAME] [EMAIL_ADDRESS][DOMAIN_NAME] home [PERSON_NAME] [PHONE_NUMBER] mo…" at bounding box center [207, 177] width 183 height 128
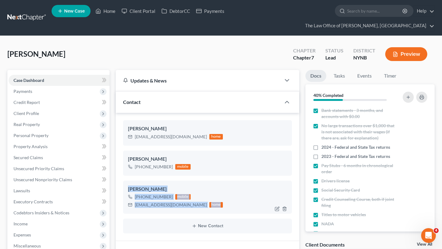
drag, startPoint x: 122, startPoint y: 172, endPoint x: 208, endPoint y: 192, distance: 88.0
click at [208, 192] on div "[PERSON_NAME] [EMAIL_ADDRESS][DOMAIN_NAME] home [PERSON_NAME] [PHONE_NUMBER] mo…" at bounding box center [207, 177] width 183 height 128
copy div "[PERSON_NAME] [PHONE_NUMBER] mobile [EMAIL_ADDRESS][DOMAIN_NAME] home"
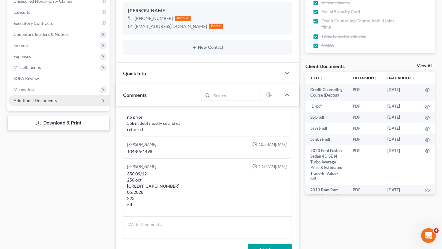
click at [74, 95] on span "Additional Documents" at bounding box center [59, 100] width 101 height 11
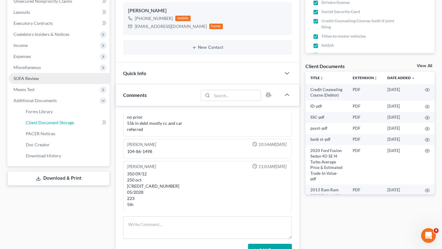
drag, startPoint x: 66, startPoint y: 112, endPoint x: 79, endPoint y: 122, distance: 16.2
click at [66, 120] on span "Client Document Storage" at bounding box center [50, 122] width 48 height 5
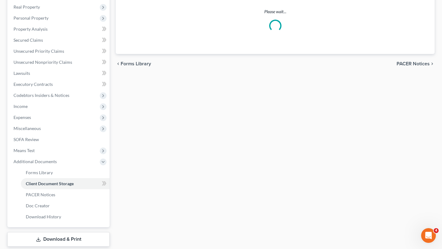
scroll to position [33, 0]
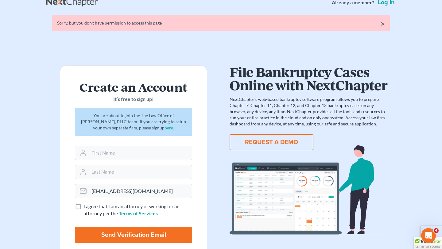
scroll to position [10, 0]
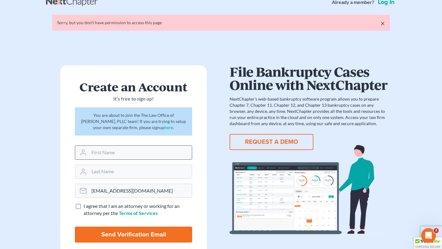
click at [152, 157] on input "text" at bounding box center [140, 153] width 103 height 14
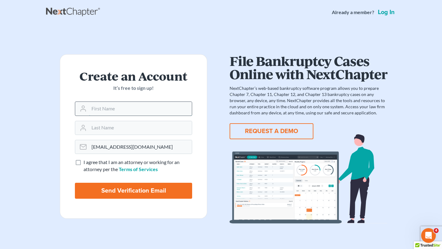
click at [136, 112] on input "text" at bounding box center [140, 109] width 103 height 14
type input "[PERSON_NAME]"
click at [135, 130] on input "text" at bounding box center [140, 128] width 103 height 14
type input "[PERSON_NAME]"
click at [111, 164] on span "I agree that I am an attorney or working for an attorney per the" at bounding box center [131, 165] width 96 height 13
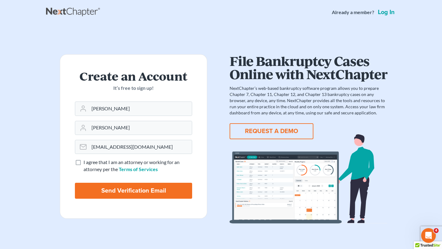
click at [90, 163] on input "I agree that I am an attorney or working for an attorney per the Terms of Servi…" at bounding box center [88, 161] width 4 height 4
checkbox input "true"
click at [99, 193] on input "Send Verification Email" at bounding box center [133, 191] width 117 height 16
type input "Thinking..."
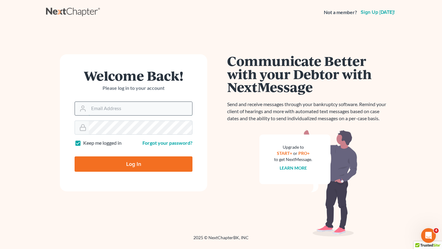
click at [113, 113] on input "Email Address" at bounding box center [140, 109] width 103 height 14
type input "[EMAIL_ADDRESS][DOMAIN_NAME]"
click at [124, 167] on input "Log In" at bounding box center [134, 163] width 118 height 15
type input "Thinking..."
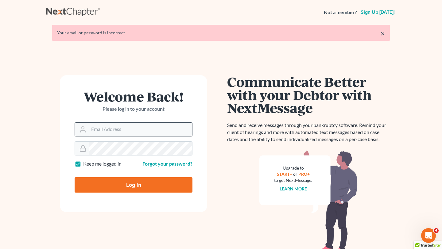
click at [130, 129] on input "Email Address" at bounding box center [140, 130] width 103 height 14
type input "[EMAIL_ADDRESS][DOMAIN_NAME]"
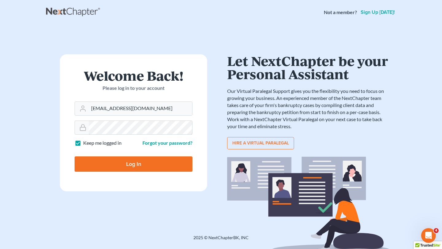
click at [75, 156] on input "Log In" at bounding box center [134, 163] width 118 height 15
type input "Thinking..."
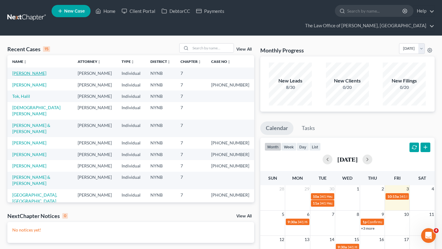
click at [40, 71] on link "[PERSON_NAME]" at bounding box center [29, 73] width 34 height 5
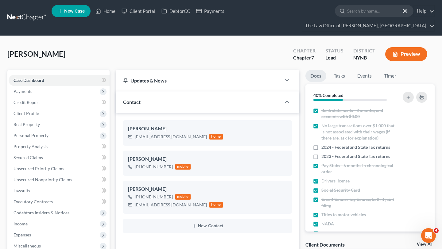
scroll to position [88, 0]
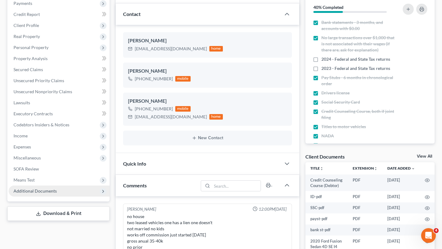
click at [54, 186] on span "Additional Documents" at bounding box center [59, 191] width 101 height 11
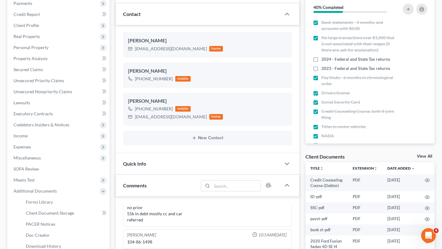
scroll to position [111, 0]
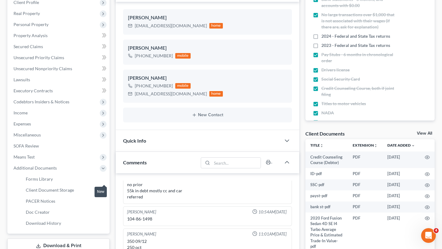
click at [100, 186] on span at bounding box center [104, 190] width 11 height 9
click at [72, 187] on span "Client Document Storage" at bounding box center [50, 189] width 48 height 5
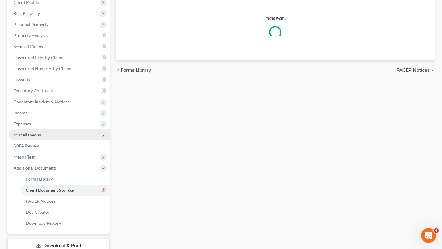
select select "1"
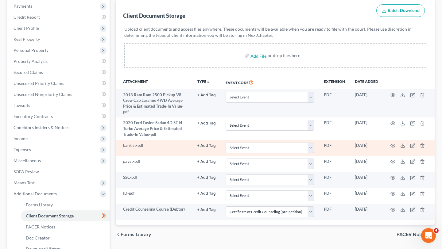
scroll to position [94, 0]
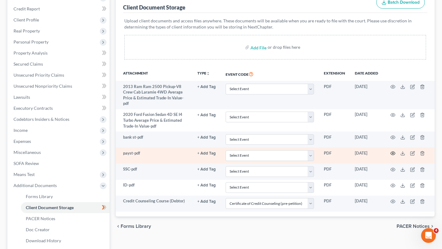
click at [391, 151] on icon "button" at bounding box center [392, 153] width 5 height 5
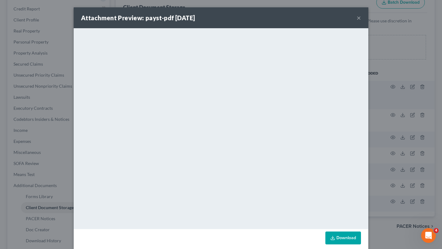
click at [357, 17] on button "×" at bounding box center [359, 17] width 4 height 7
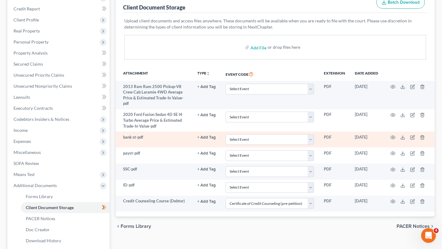
click at [395, 132] on td at bounding box center [409, 140] width 52 height 16
click at [392, 135] on icon "button" at bounding box center [392, 137] width 5 height 5
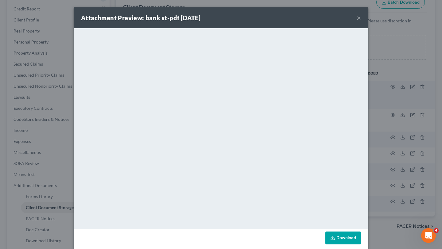
click at [357, 17] on button "×" at bounding box center [359, 17] width 4 height 7
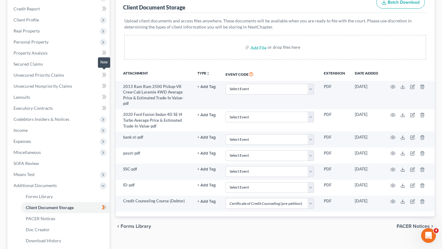
scroll to position [0, 0]
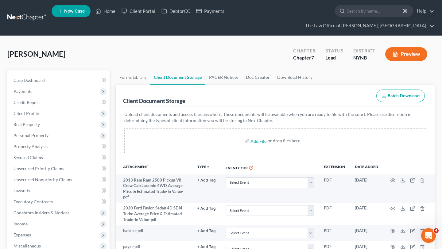
click at [31, 12] on link at bounding box center [26, 17] width 39 height 11
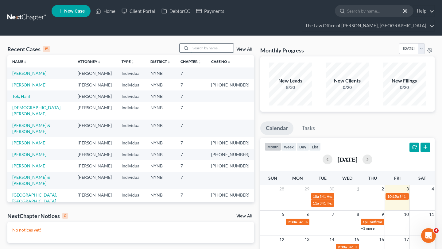
click at [208, 44] on input "search" at bounding box center [212, 48] width 43 height 9
type input "[PERSON_NAME]"
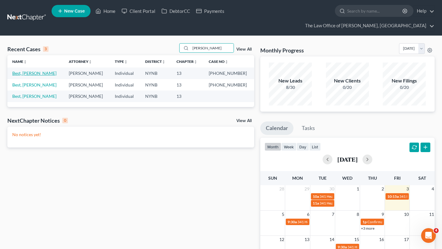
click at [28, 71] on link "Best, [PERSON_NAME]" at bounding box center [34, 73] width 44 height 5
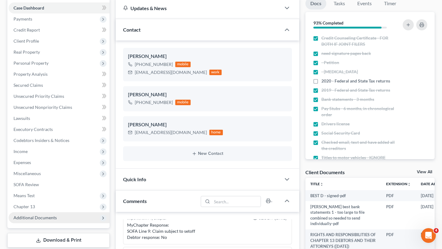
scroll to position [141, 0]
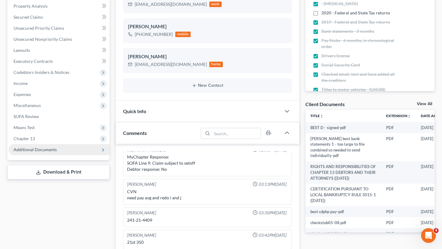
click at [74, 144] on span "Additional Documents" at bounding box center [59, 149] width 101 height 11
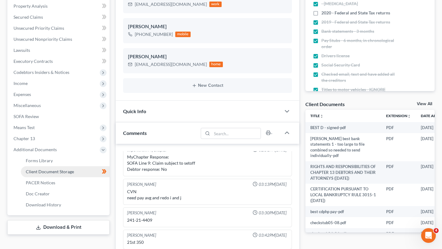
click at [63, 169] on span "Client Document Storage" at bounding box center [50, 171] width 48 height 5
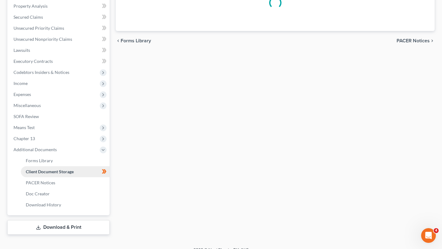
scroll to position [107, 0]
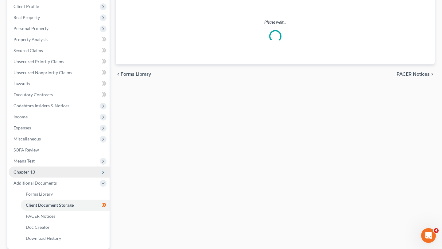
select select "5"
select select "1"
select select "5"
select select "2"
select select "6"
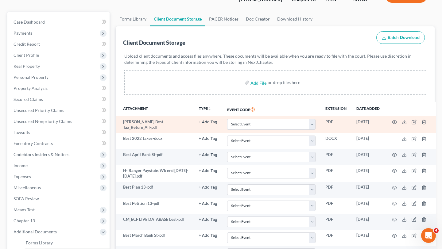
scroll to position [0, 0]
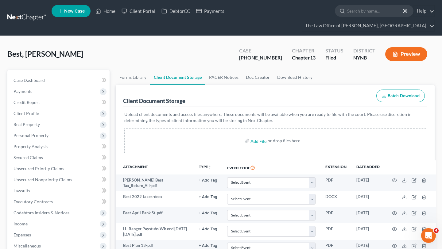
click at [29, 12] on link at bounding box center [26, 17] width 39 height 11
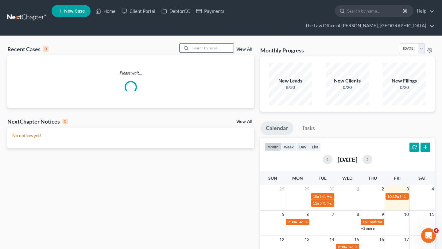
click at [212, 44] on input "search" at bounding box center [212, 48] width 43 height 9
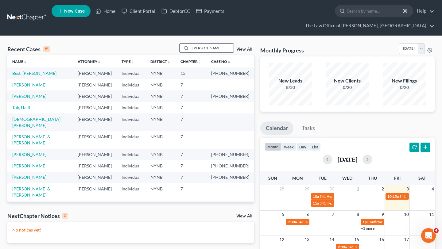
type input "[PERSON_NAME]"
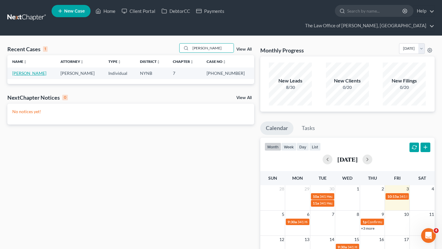
click at [18, 71] on link "[PERSON_NAME]" at bounding box center [29, 73] width 34 height 5
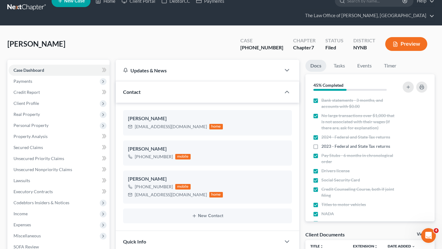
scroll to position [203, 0]
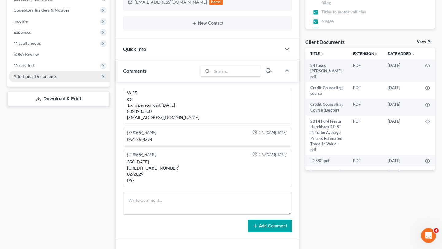
click at [81, 71] on span "Additional Documents" at bounding box center [59, 76] width 101 height 11
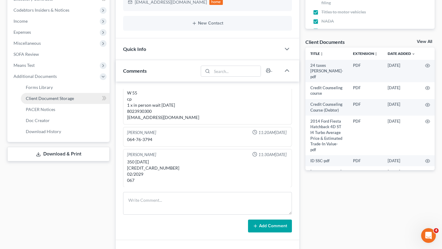
click at [82, 93] on link "Client Document Storage" at bounding box center [65, 98] width 89 height 11
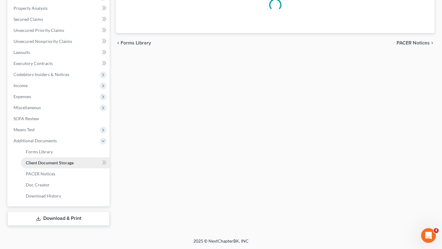
scroll to position [95, 0]
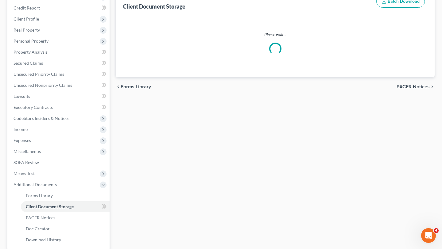
select select "5"
select select "1"
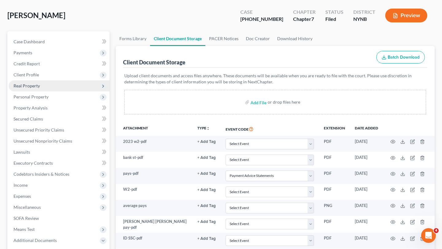
scroll to position [25, 0]
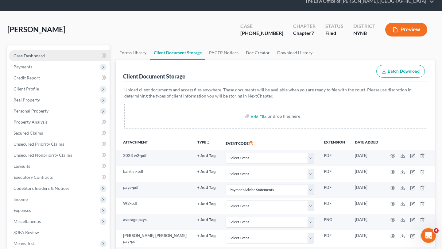
click at [61, 50] on link "Case Dashboard" at bounding box center [59, 55] width 101 height 11
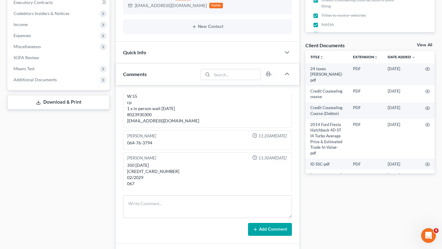
scroll to position [181, 0]
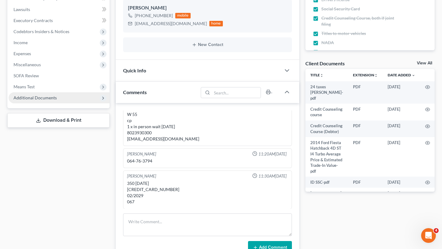
click at [70, 92] on span "Additional Documents" at bounding box center [59, 97] width 101 height 11
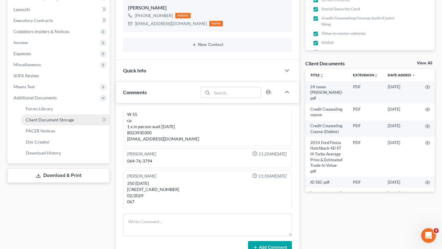
click at [72, 117] on span "Client Document Storage" at bounding box center [50, 119] width 48 height 5
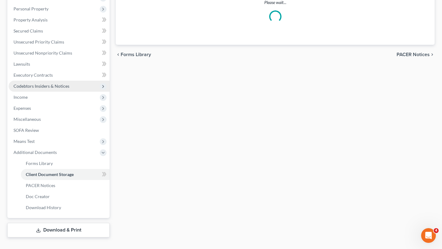
scroll to position [74, 0]
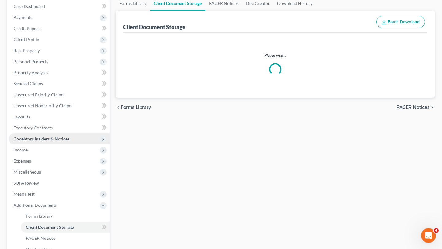
select select "5"
select select "1"
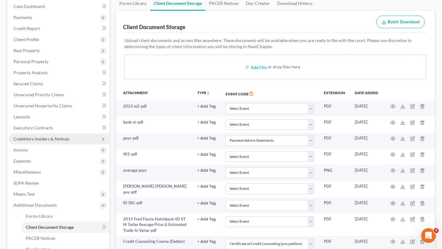
scroll to position [0, 0]
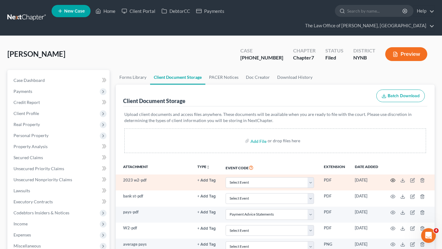
click at [390, 178] on icon "button" at bounding box center [392, 180] width 5 height 5
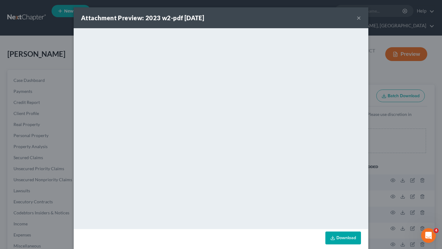
click at [355, 20] on div "Attachment Preview: 2023 w2-pdf 09/09/2025 ×" at bounding box center [221, 17] width 295 height 21
click at [356, 19] on div "Attachment Preview: 2023 w2-pdf 09/09/2025 ×" at bounding box center [221, 17] width 295 height 21
click at [359, 15] on button "×" at bounding box center [359, 17] width 4 height 7
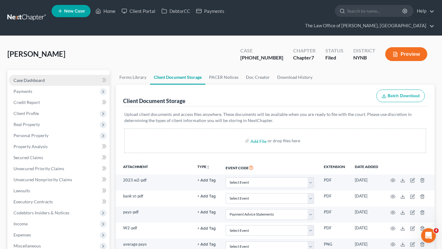
click at [97, 75] on link "Case Dashboard" at bounding box center [59, 80] width 101 height 11
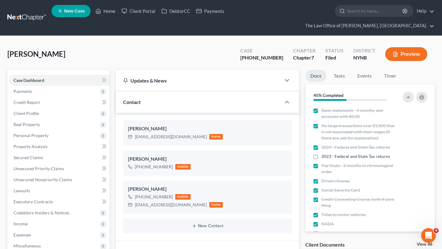
scroll to position [377, 0]
drag, startPoint x: 173, startPoint y: 126, endPoint x: 134, endPoint y: 123, distance: 39.4
click at [134, 133] on div "courtrkb@gmail.com home" at bounding box center [175, 137] width 95 height 8
copy div "courtrkb@gmail.com"
click at [28, 16] on link at bounding box center [26, 17] width 39 height 11
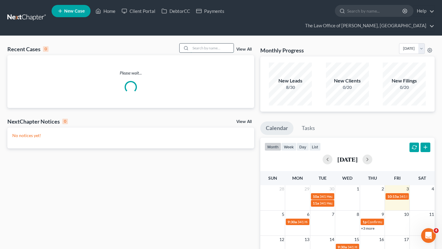
click at [202, 44] on input "search" at bounding box center [212, 48] width 43 height 9
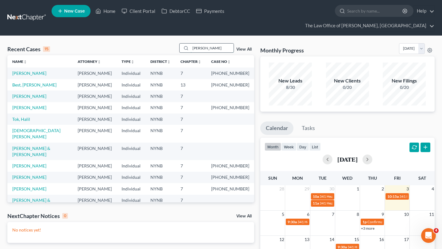
type input "[PERSON_NAME]"
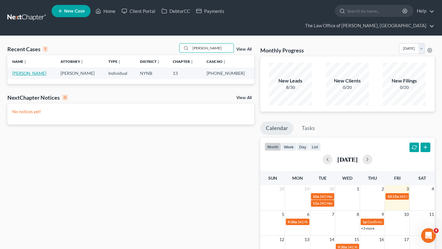
click at [28, 71] on link "[PERSON_NAME]" at bounding box center [29, 73] width 34 height 5
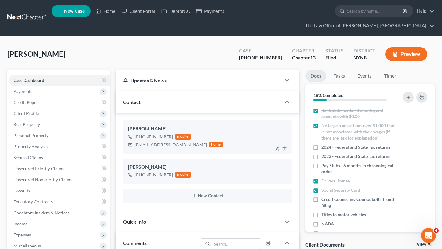
scroll to position [206, 0]
drag, startPoint x: 135, startPoint y: 134, endPoint x: 200, endPoint y: 134, distance: 64.7
click at [200, 141] on div "[EMAIL_ADDRESS][DOMAIN_NAME] home" at bounding box center [175, 145] width 95 height 8
copy div "[EMAIL_ADDRESS][DOMAIN_NAME]"
click at [33, 13] on link at bounding box center [26, 17] width 39 height 11
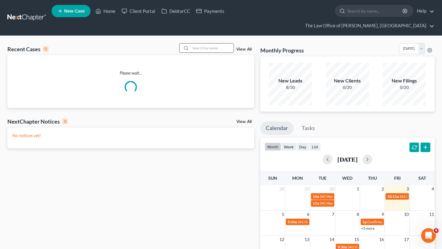
click at [212, 44] on input "search" at bounding box center [212, 48] width 43 height 9
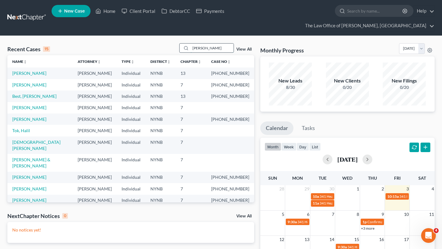
type input "[PERSON_NAME]"
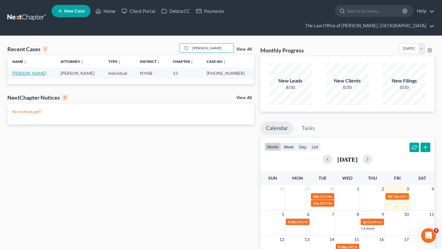
click at [24, 71] on link "[PERSON_NAME]" at bounding box center [29, 73] width 34 height 5
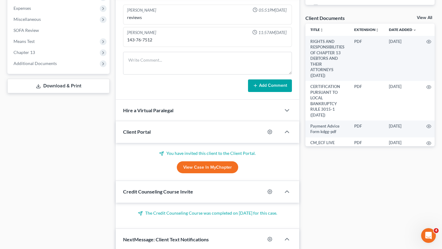
scroll to position [243, 0]
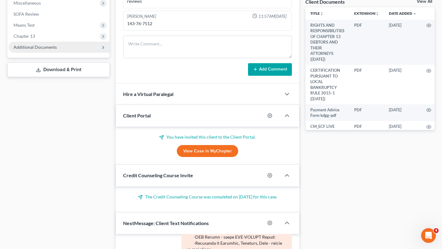
click at [76, 42] on span "Additional Documents" at bounding box center [59, 47] width 101 height 11
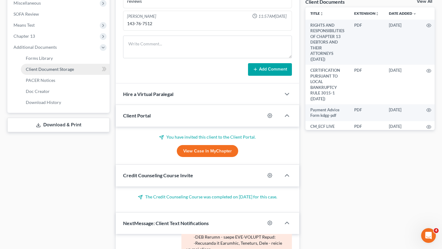
click at [68, 67] on span "Client Document Storage" at bounding box center [50, 69] width 48 height 5
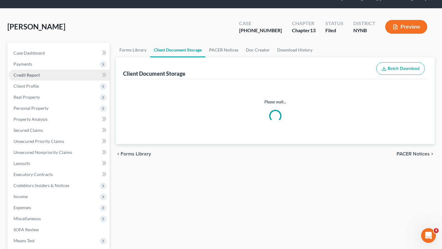
scroll to position [7, 0]
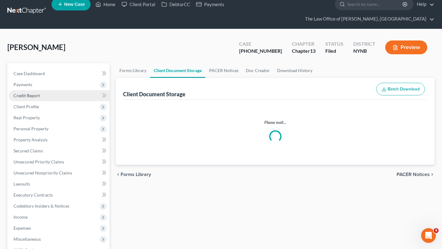
select select "1"
select select "5"
select select "2"
select select "6"
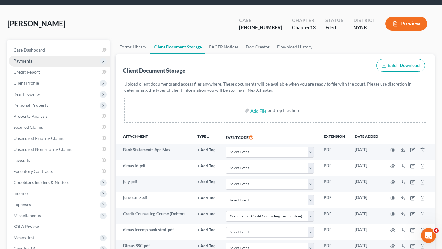
scroll to position [24, 0]
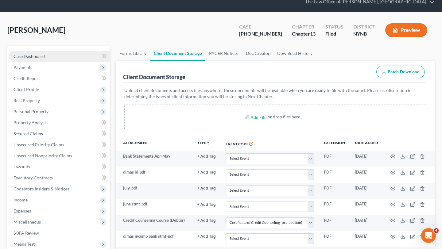
click at [71, 51] on link "Case Dashboard" at bounding box center [59, 56] width 101 height 11
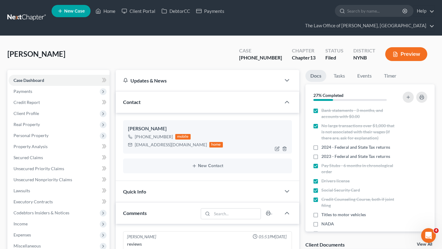
scroll to position [427, 0]
drag, startPoint x: 191, startPoint y: 133, endPoint x: 130, endPoint y: 134, distance: 60.5
click at [130, 141] on div "[EMAIL_ADDRESS][DOMAIN_NAME] home" at bounding box center [175, 145] width 95 height 8
copy div "[EMAIL_ADDRESS][DOMAIN_NAME]"
click at [25, 12] on link at bounding box center [26, 17] width 39 height 11
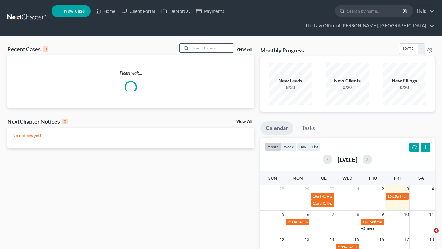
click at [198, 44] on input "search" at bounding box center [212, 48] width 43 height 9
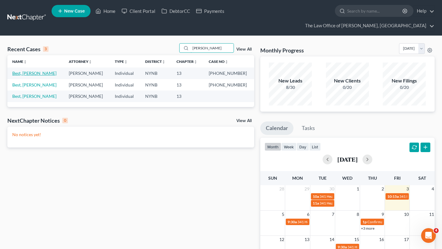
type input "[PERSON_NAME]"
click at [24, 71] on link "Best, [PERSON_NAME]" at bounding box center [34, 73] width 44 height 5
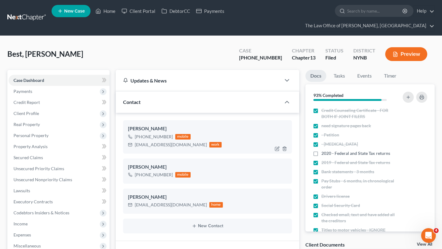
scroll to position [179, 0]
drag, startPoint x: 179, startPoint y: 133, endPoint x: 135, endPoint y: 133, distance: 43.9
click at [135, 141] on div "[EMAIL_ADDRESS][DOMAIN_NAME] work" at bounding box center [175, 145] width 94 height 8
copy div "[EMAIL_ADDRESS][DOMAIN_NAME]"
click at [35, 5] on nav "Home New Case Client Portal DebtorCC Payments The Law Office of [PERSON_NAME], …" at bounding box center [221, 18] width 442 height 36
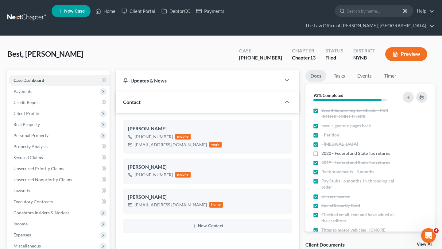
click at [35, 12] on link at bounding box center [26, 17] width 39 height 11
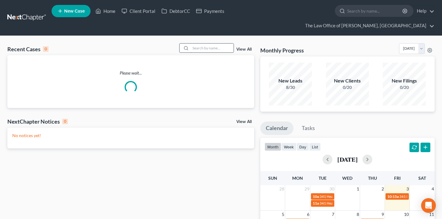
click at [217, 44] on input "search" at bounding box center [212, 48] width 43 height 9
paste input "[PERSON_NAME] & [PERSON_NAME]"
type input "[PERSON_NAME] & [PERSON_NAME]"
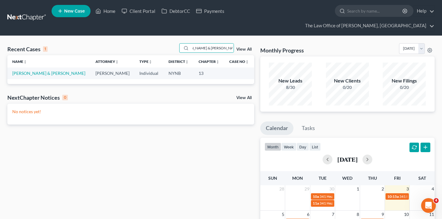
click at [44, 68] on td "[PERSON_NAME] & [PERSON_NAME]" at bounding box center [48, 73] width 83 height 11
click at [48, 71] on link "[PERSON_NAME] & [PERSON_NAME]" at bounding box center [48, 73] width 73 height 5
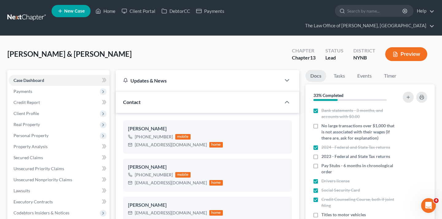
scroll to position [104, 0]
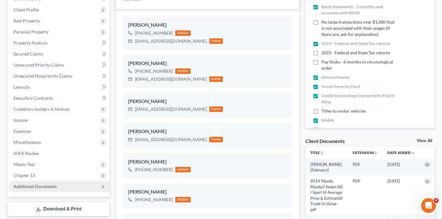
click at [48, 181] on span "Additional Documents" at bounding box center [59, 186] width 101 height 11
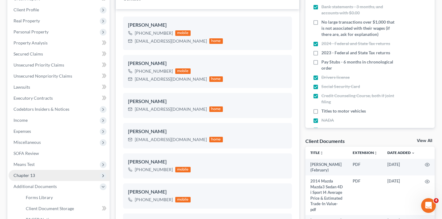
scroll to position [764, 0]
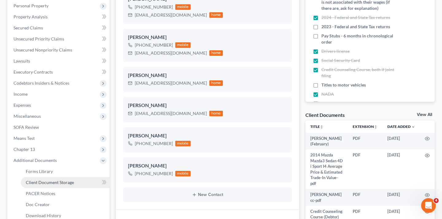
click at [84, 177] on link "Client Document Storage" at bounding box center [65, 182] width 89 height 11
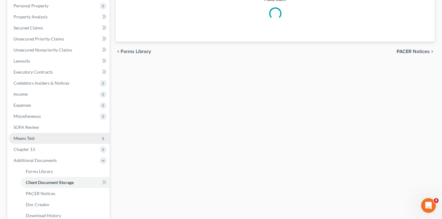
scroll to position [110, 0]
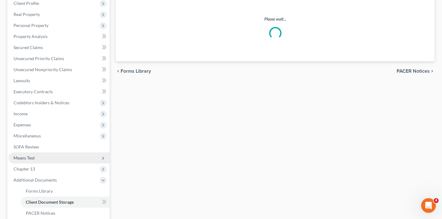
select select "1"
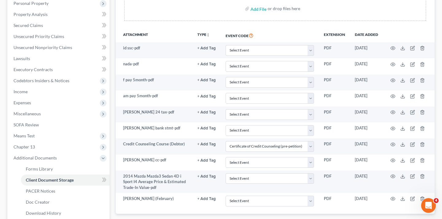
scroll to position [132, 0]
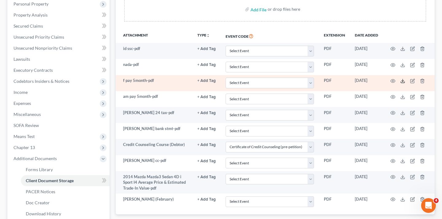
click at [401, 79] on icon at bounding box center [402, 81] width 5 height 5
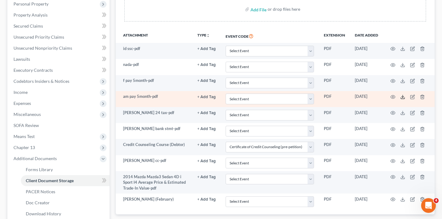
click at [403, 95] on icon at bounding box center [402, 97] width 5 height 5
click at [393, 95] on icon "button" at bounding box center [392, 97] width 5 height 5
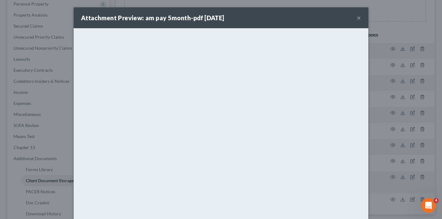
click at [357, 18] on button "×" at bounding box center [359, 17] width 4 height 7
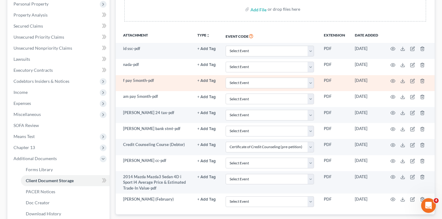
click at [390, 75] on td at bounding box center [409, 83] width 52 height 16
click at [395, 75] on td at bounding box center [409, 83] width 52 height 16
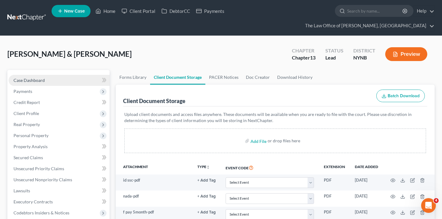
click at [57, 75] on link "Case Dashboard" at bounding box center [59, 80] width 101 height 11
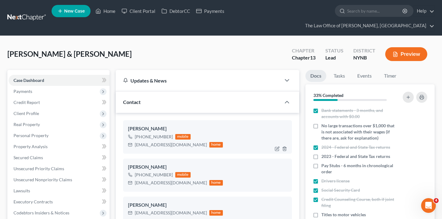
scroll to position [764, 0]
drag, startPoint x: 132, startPoint y: 124, endPoint x: 176, endPoint y: 125, distance: 44.2
click at [176, 133] on div "+1 (518) 229-1144 mobile" at bounding box center [175, 137] width 95 height 8
click at [155, 134] on div "[PHONE_NUMBER]" at bounding box center [154, 137] width 38 height 6
drag, startPoint x: 135, startPoint y: 127, endPoint x: 170, endPoint y: 126, distance: 34.7
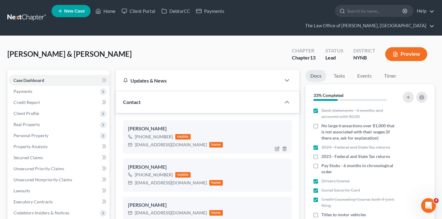
click at [170, 134] on div "[PHONE_NUMBER]" at bounding box center [154, 137] width 38 height 6
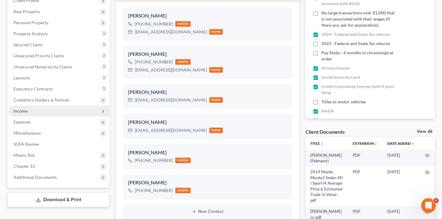
scroll to position [139, 0]
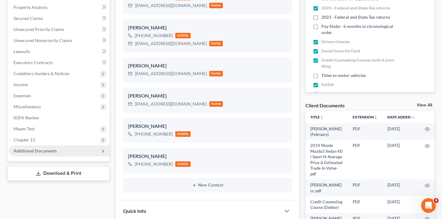
click at [58, 145] on span "Additional Documents" at bounding box center [59, 150] width 101 height 11
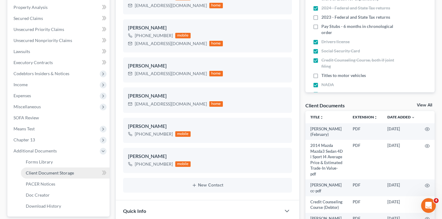
click at [53, 170] on span "Client Document Storage" at bounding box center [50, 172] width 48 height 5
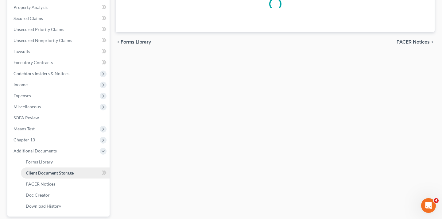
select select "1"
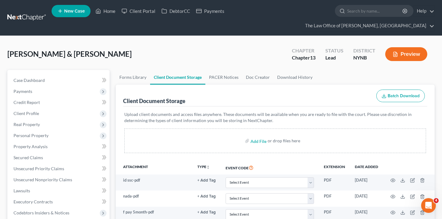
scroll to position [12, 0]
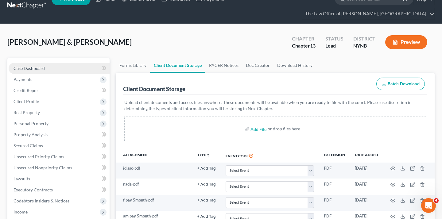
click at [85, 63] on link "Case Dashboard" at bounding box center [59, 68] width 101 height 11
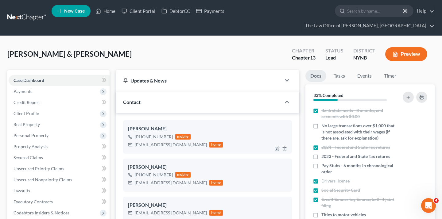
scroll to position [764, 0]
drag, startPoint x: 172, startPoint y: 125, endPoint x: 134, endPoint y: 125, distance: 37.1
click at [134, 133] on div "+1 (518) 229-1144 mobile" at bounding box center [175, 137] width 95 height 8
copy div "[PHONE_NUMBER]"
drag, startPoint x: 135, startPoint y: 163, endPoint x: 172, endPoint y: 164, distance: 37.5
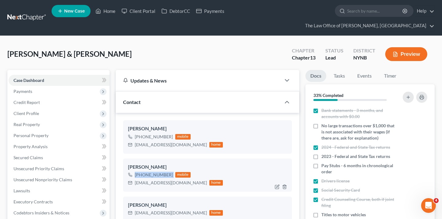
click at [172, 171] on div "+1 (518) 961-0566 mobile" at bounding box center [175, 175] width 95 height 8
copy div "[PHONE_NUMBER]"
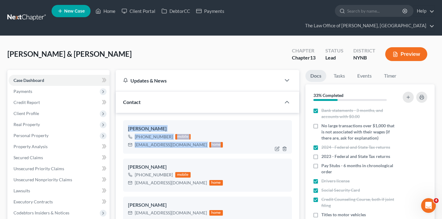
drag, startPoint x: 119, startPoint y: 114, endPoint x: 209, endPoint y: 132, distance: 91.0
copy div "Fredrick Anselment +1 (518) 229-1144 mobile Fanselment@gmail.com home"
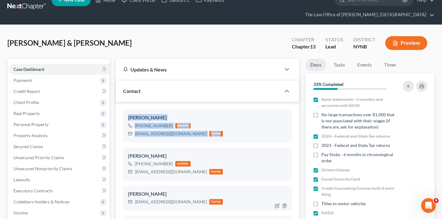
scroll to position [19, 0]
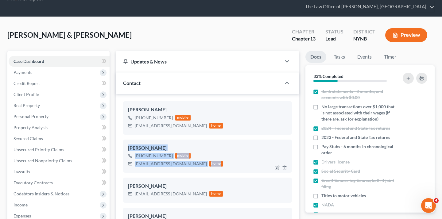
drag, startPoint x: 127, startPoint y: 136, endPoint x: 200, endPoint y: 150, distance: 74.4
click at [200, 150] on div "Annmarie Anselment +1 (518) 961-0566 mobile Fanselment@gmail.com home" at bounding box center [207, 156] width 169 height 33
copy div "Annmarie Anselment +1 (518) 961-0566 mobile Fanselment@gmail.com home"
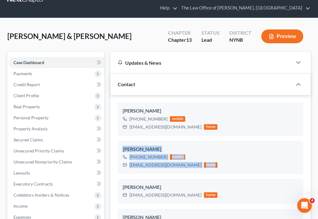
scroll to position [0, 0]
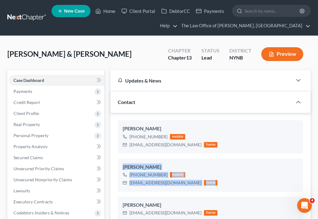
click at [29, 17] on link at bounding box center [26, 17] width 39 height 11
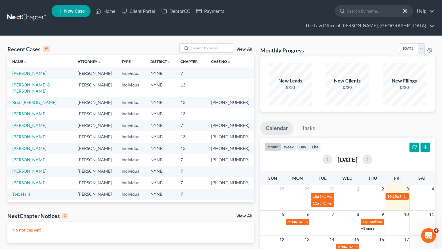
click at [50, 82] on link "[PERSON_NAME] & [PERSON_NAME]" at bounding box center [31, 87] width 38 height 11
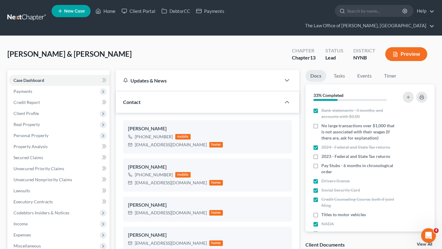
scroll to position [764, 0]
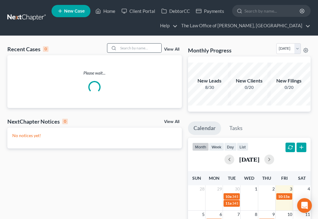
click at [118, 48] on div at bounding box center [112, 48] width 11 height 9
click at [127, 48] on input "search" at bounding box center [139, 48] width 43 height 9
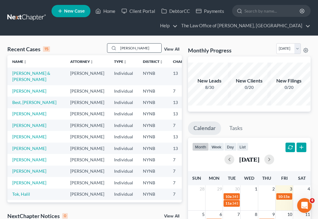
type input "[PERSON_NAME]"
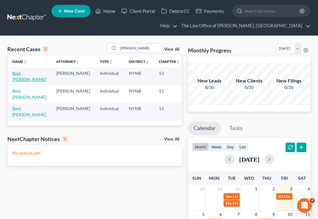
click at [20, 76] on link "Best, [PERSON_NAME]" at bounding box center [29, 76] width 34 height 11
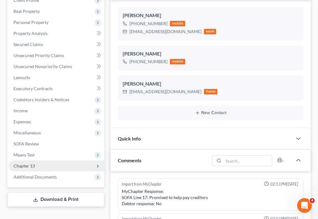
scroll to position [179, 0]
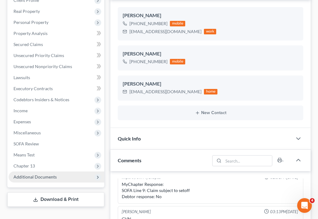
click at [55, 177] on span "Additional Documents" at bounding box center [35, 176] width 43 height 5
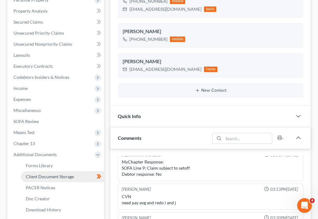
click at [81, 172] on link "Client Document Storage" at bounding box center [62, 176] width 83 height 11
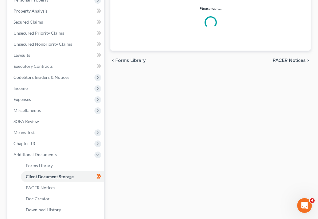
scroll to position [86, 0]
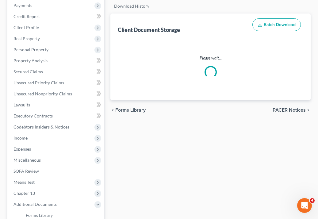
select select "5"
select select "1"
select select "5"
select select "2"
select select "6"
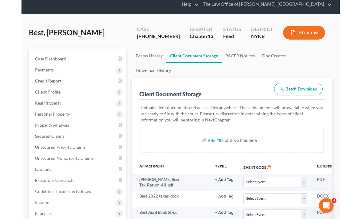
scroll to position [0, 0]
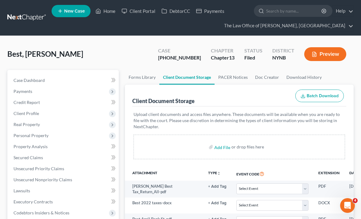
select select "5"
select select "1"
select select "5"
select select "2"
select select "6"
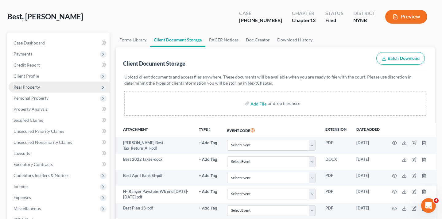
scroll to position [37, 0]
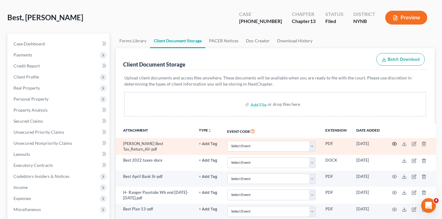
click at [318, 141] on icon "button" at bounding box center [394, 143] width 5 height 5
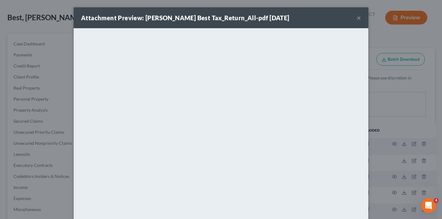
click at [318, 17] on button "×" at bounding box center [359, 17] width 4 height 7
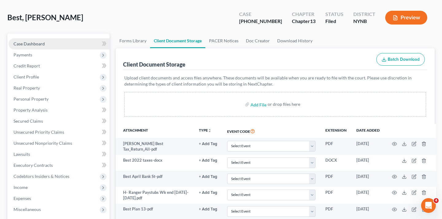
click at [51, 38] on link "Case Dashboard" at bounding box center [59, 43] width 101 height 11
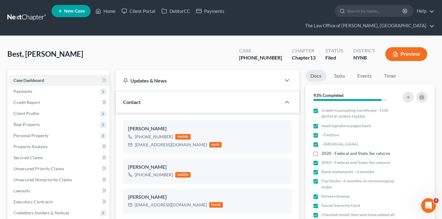
click at [26, 12] on link at bounding box center [26, 17] width 39 height 11
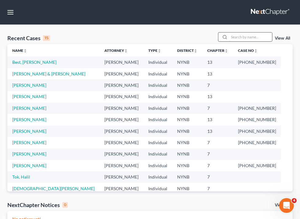
click at [241, 38] on input "search" at bounding box center [250, 37] width 43 height 9
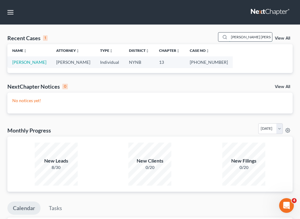
click at [256, 38] on input "mike evan" at bounding box center [250, 37] width 43 height 9
type input "mike evans"
click at [29, 62] on link "[PERSON_NAME]" at bounding box center [29, 62] width 34 height 5
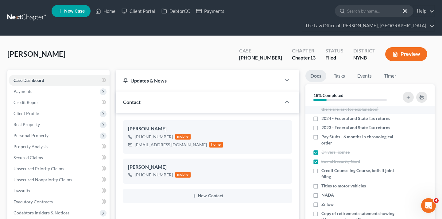
scroll to position [41, 0]
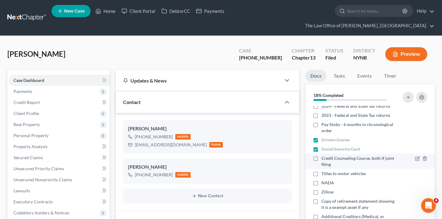
click at [321, 155] on label "Credit Counseling Course, both if joint filing" at bounding box center [359, 161] width 76 height 12
click at [324, 155] on input "Credit Counseling Course, both if joint filing" at bounding box center [326, 157] width 4 height 4
checkbox input "true"
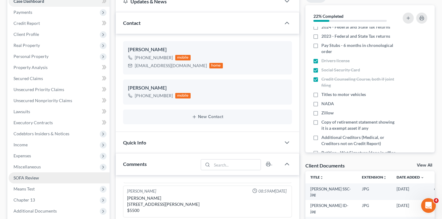
scroll to position [92, 0]
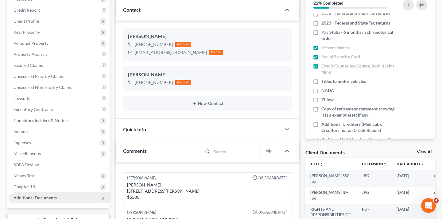
click at [77, 192] on span "Additional Documents" at bounding box center [59, 197] width 101 height 11
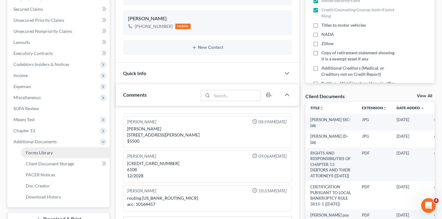
scroll to position [156, 0]
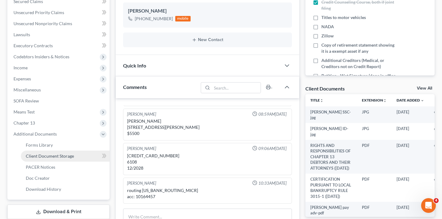
click at [81, 151] on link "Client Document Storage" at bounding box center [65, 156] width 89 height 11
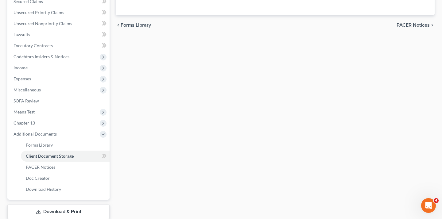
scroll to position [156, 0]
select select "1"
select select "5"
select select "2"
select select "6"
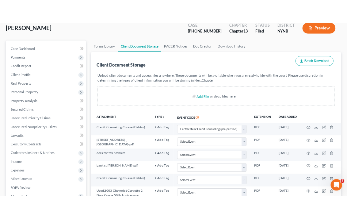
scroll to position [59, 0]
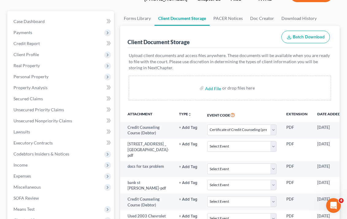
select select "1"
select select "5"
select select "2"
select select "6"
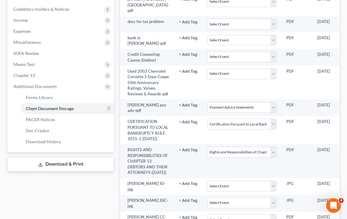
scroll to position [0, 0]
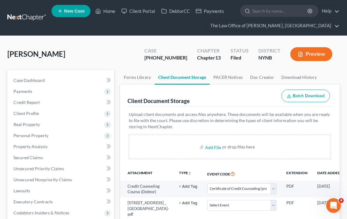
click at [18, 18] on link at bounding box center [26, 17] width 39 height 11
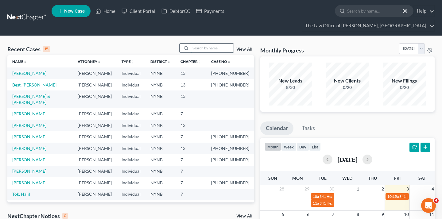
click at [195, 44] on input "search" at bounding box center [212, 48] width 43 height 9
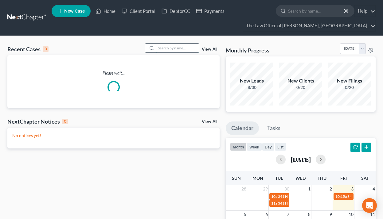
click at [161, 48] on input "search" at bounding box center [177, 48] width 43 height 9
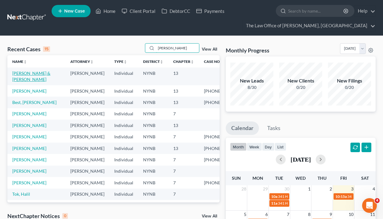
type input "[PERSON_NAME]"
click at [25, 74] on link "[PERSON_NAME] & [PERSON_NAME]" at bounding box center [31, 76] width 38 height 11
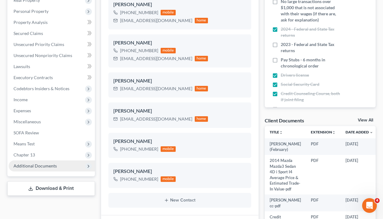
scroll to position [176, 0]
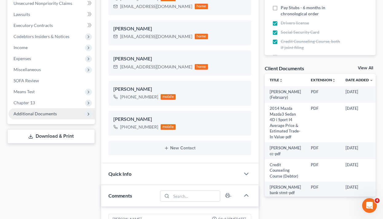
click at [48, 114] on span "Additional Documents" at bounding box center [35, 113] width 43 height 5
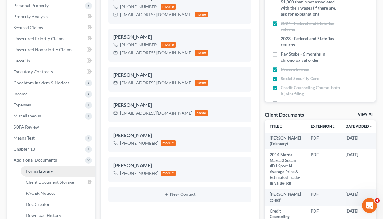
scroll to position [164, 0]
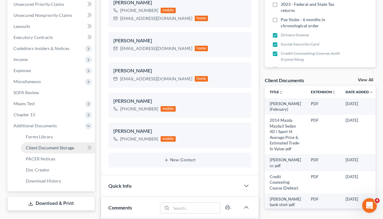
click at [37, 151] on link "Client Document Storage" at bounding box center [58, 147] width 74 height 11
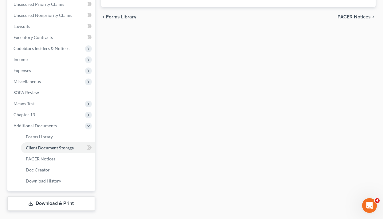
scroll to position [120, 0]
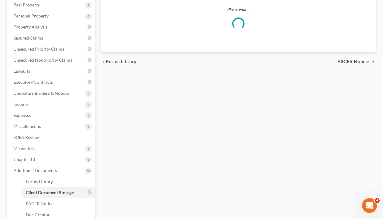
select select "1"
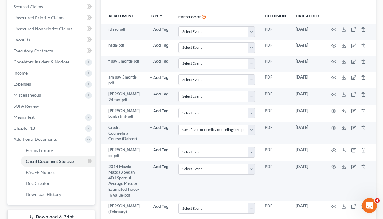
scroll to position [184, 0]
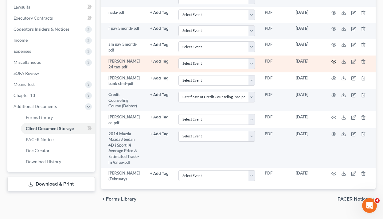
click at [334, 61] on circle "button" at bounding box center [333, 61] width 1 height 1
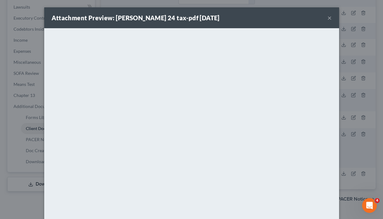
click at [329, 15] on button "×" at bounding box center [329, 17] width 4 height 7
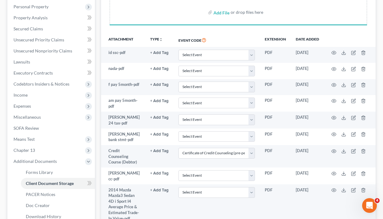
scroll to position [141, 0]
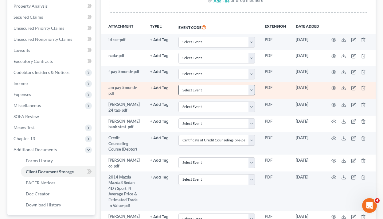
select select "1"
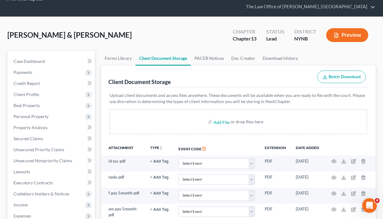
scroll to position [13, 0]
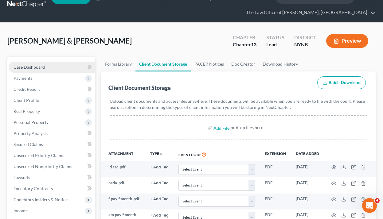
click at [52, 62] on link "Case Dashboard" at bounding box center [52, 67] width 86 height 11
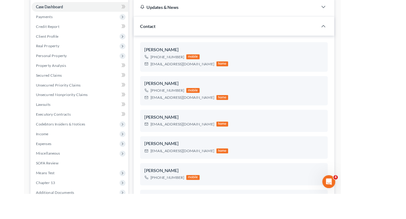
scroll to position [795, 0]
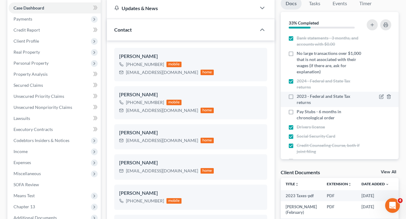
click at [296, 96] on label "2023 - Federal and State Tax returns" at bounding box center [329, 99] width 67 height 12
click at [299, 96] on input "2023 - Federal and State Tax returns" at bounding box center [301, 95] width 4 height 4
checkbox input "true"
